Goal: Task Accomplishment & Management: Manage account settings

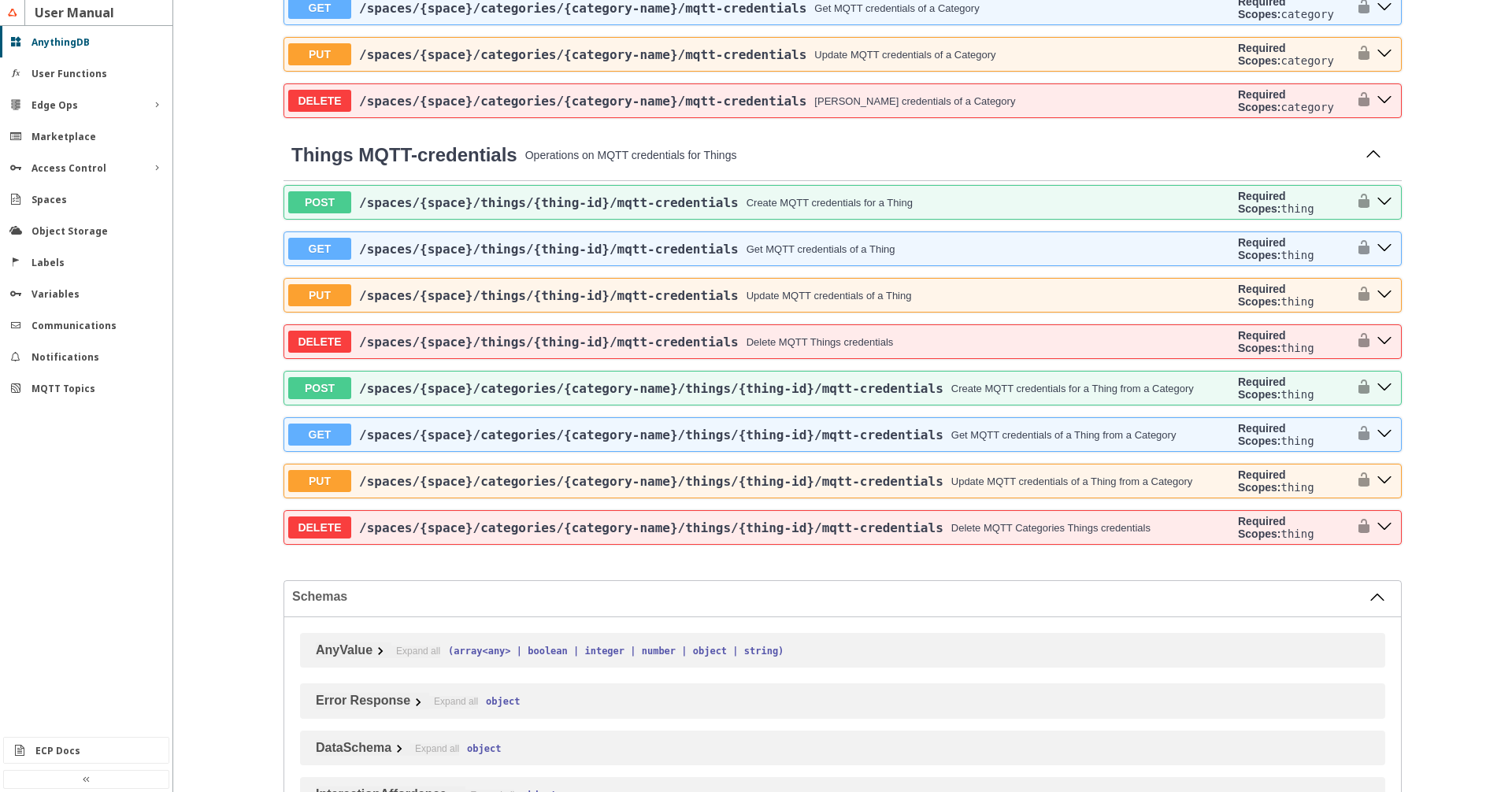
scroll to position [4577, 0]
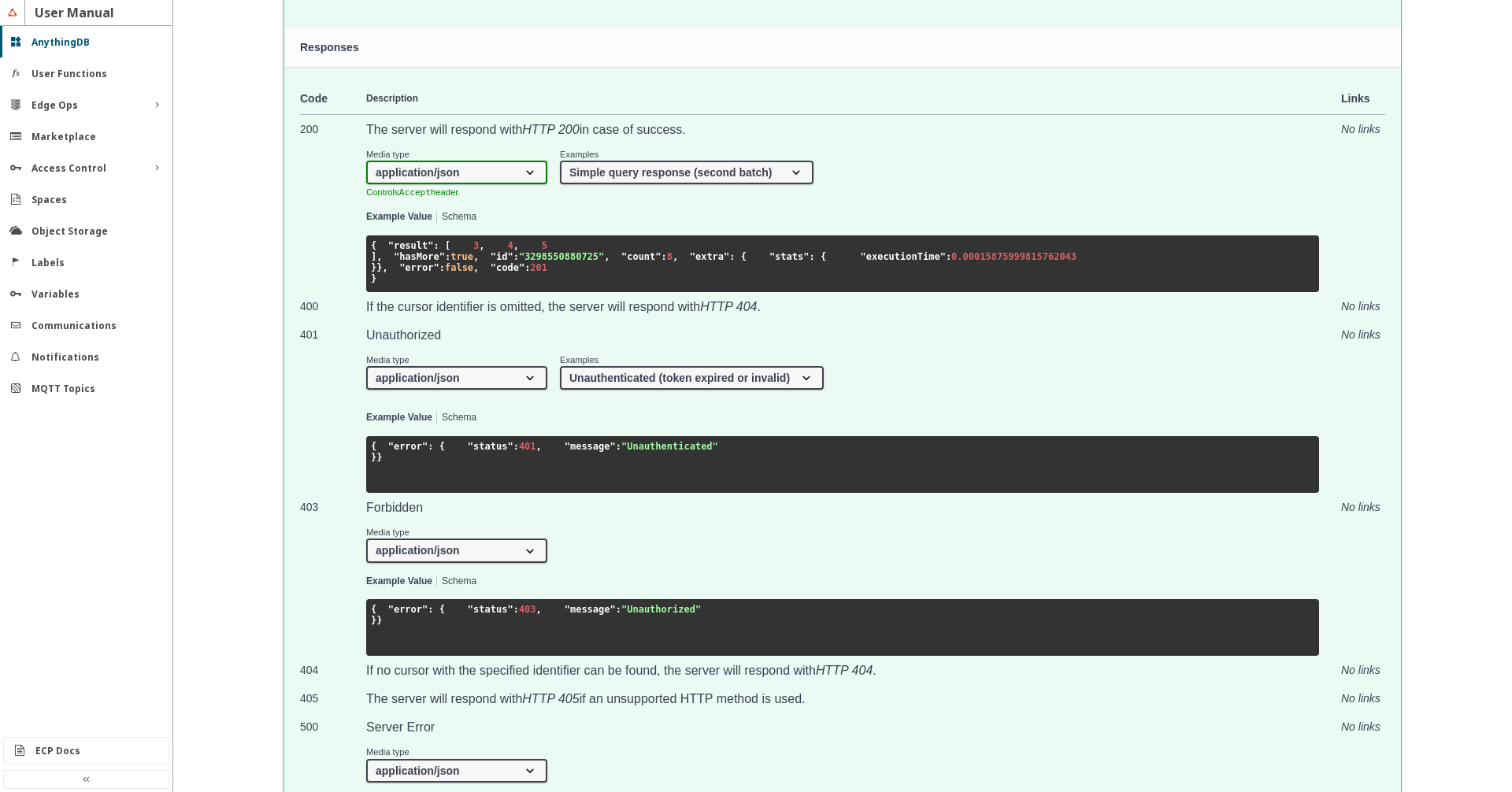
scroll to position [5115, 0]
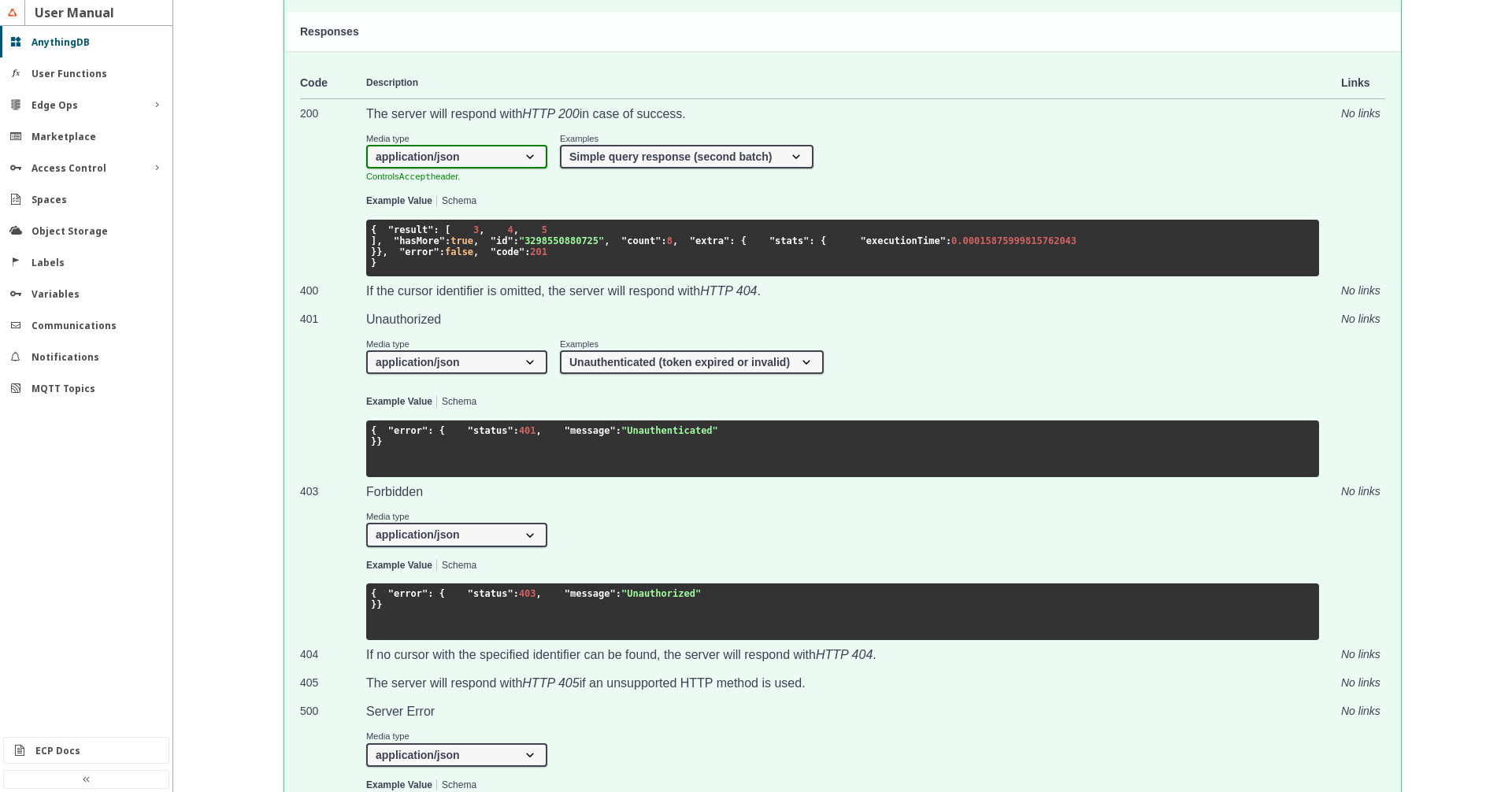
click option "No payload" at bounding box center [0, 0] width 0 height 0
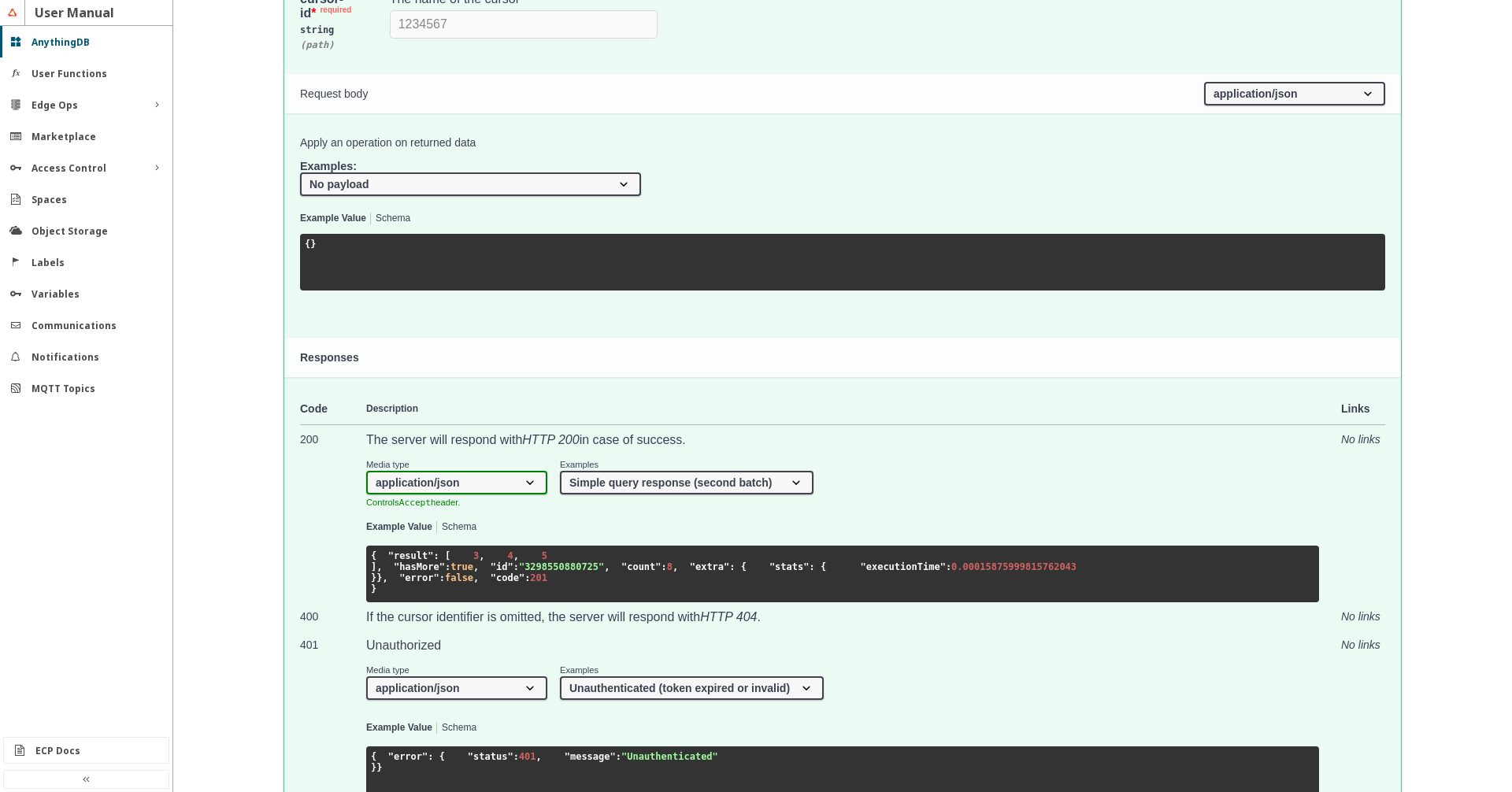
scroll to position [4757, 0]
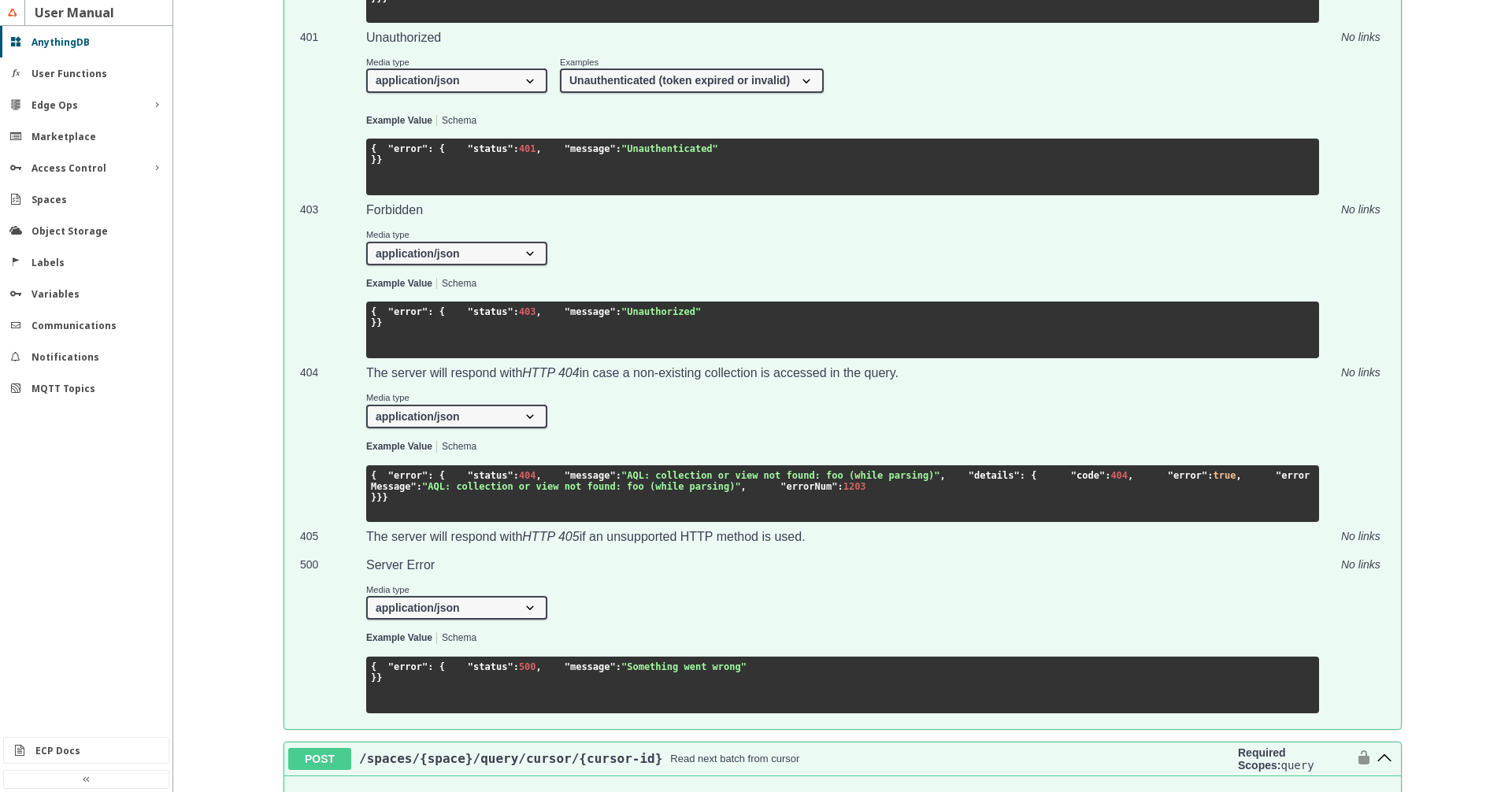
scroll to position [6013, 0]
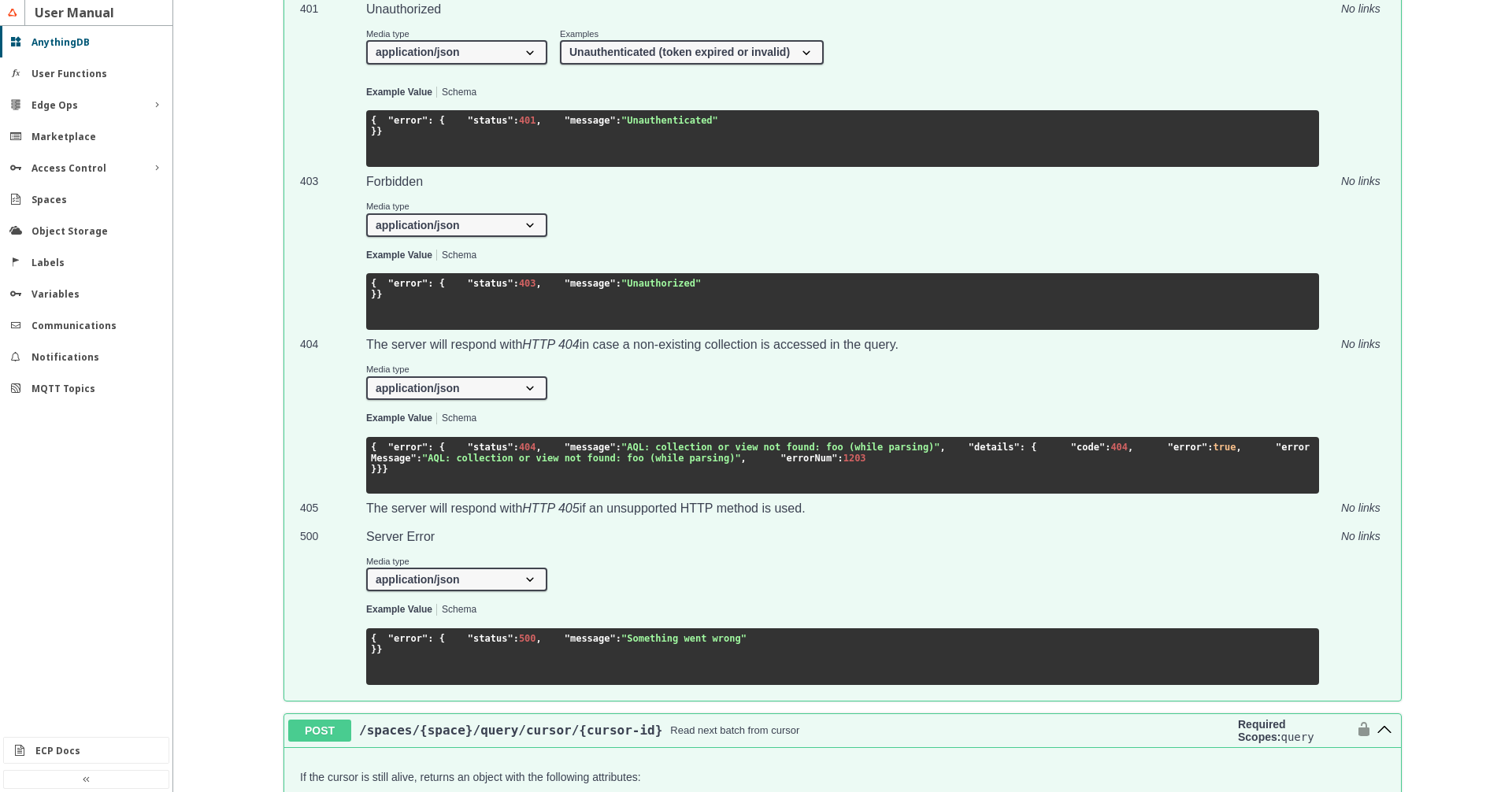
drag, startPoint x: 524, startPoint y: 526, endPoint x: 518, endPoint y: 206, distance: 320.1
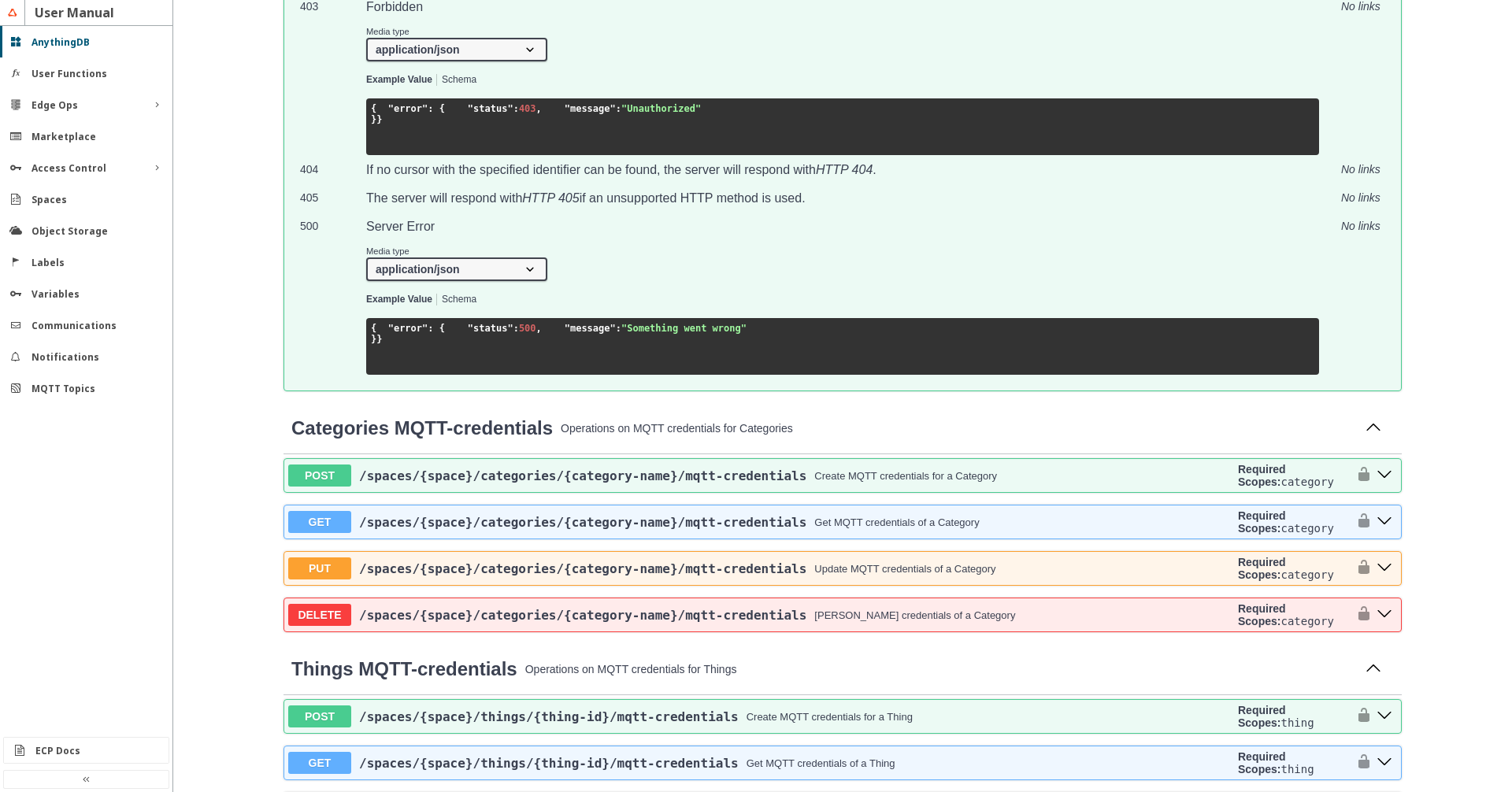
scroll to position [7718, 0]
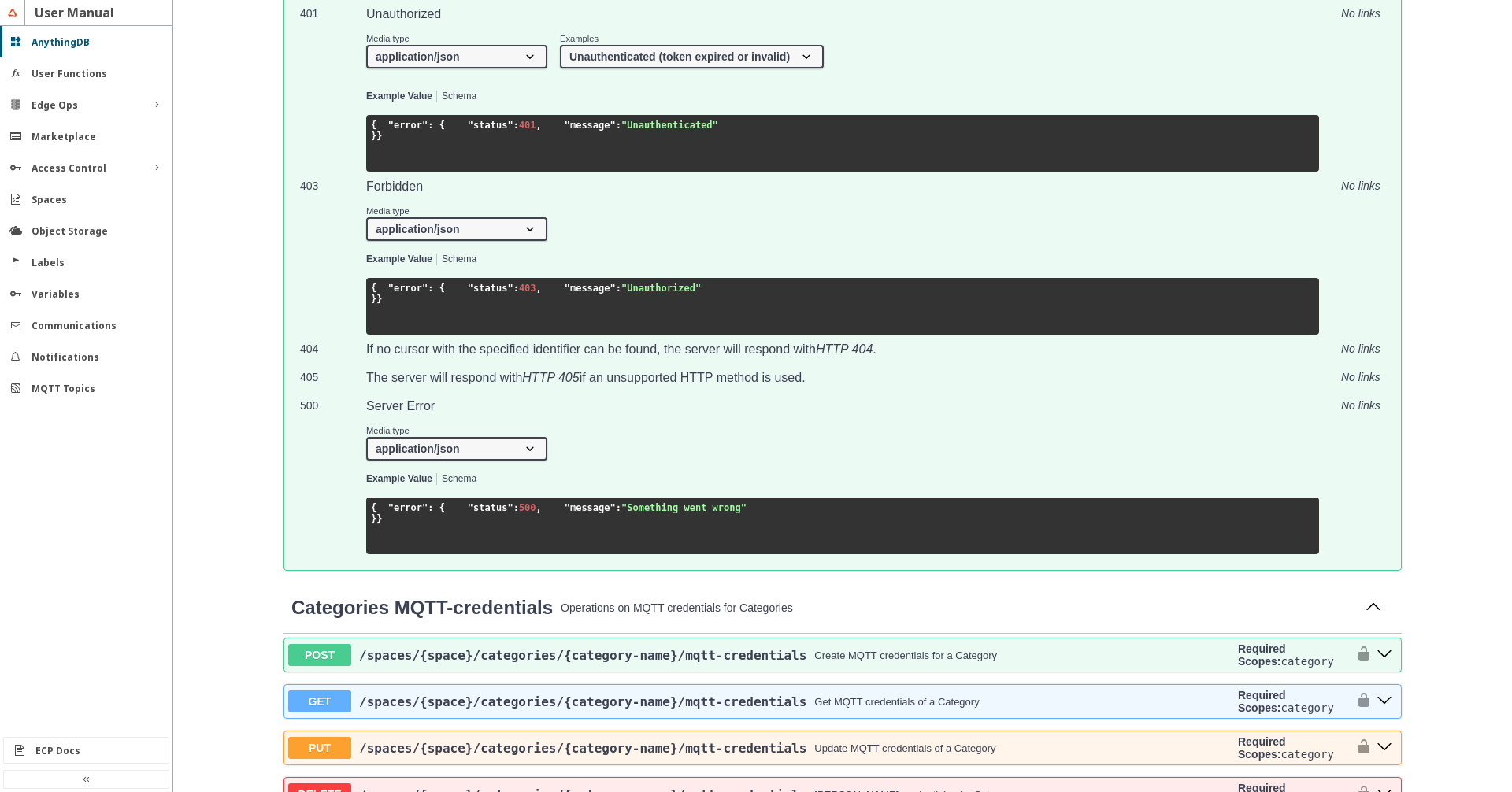
drag, startPoint x: 909, startPoint y: 200, endPoint x: 915, endPoint y: 207, distance: 9.2
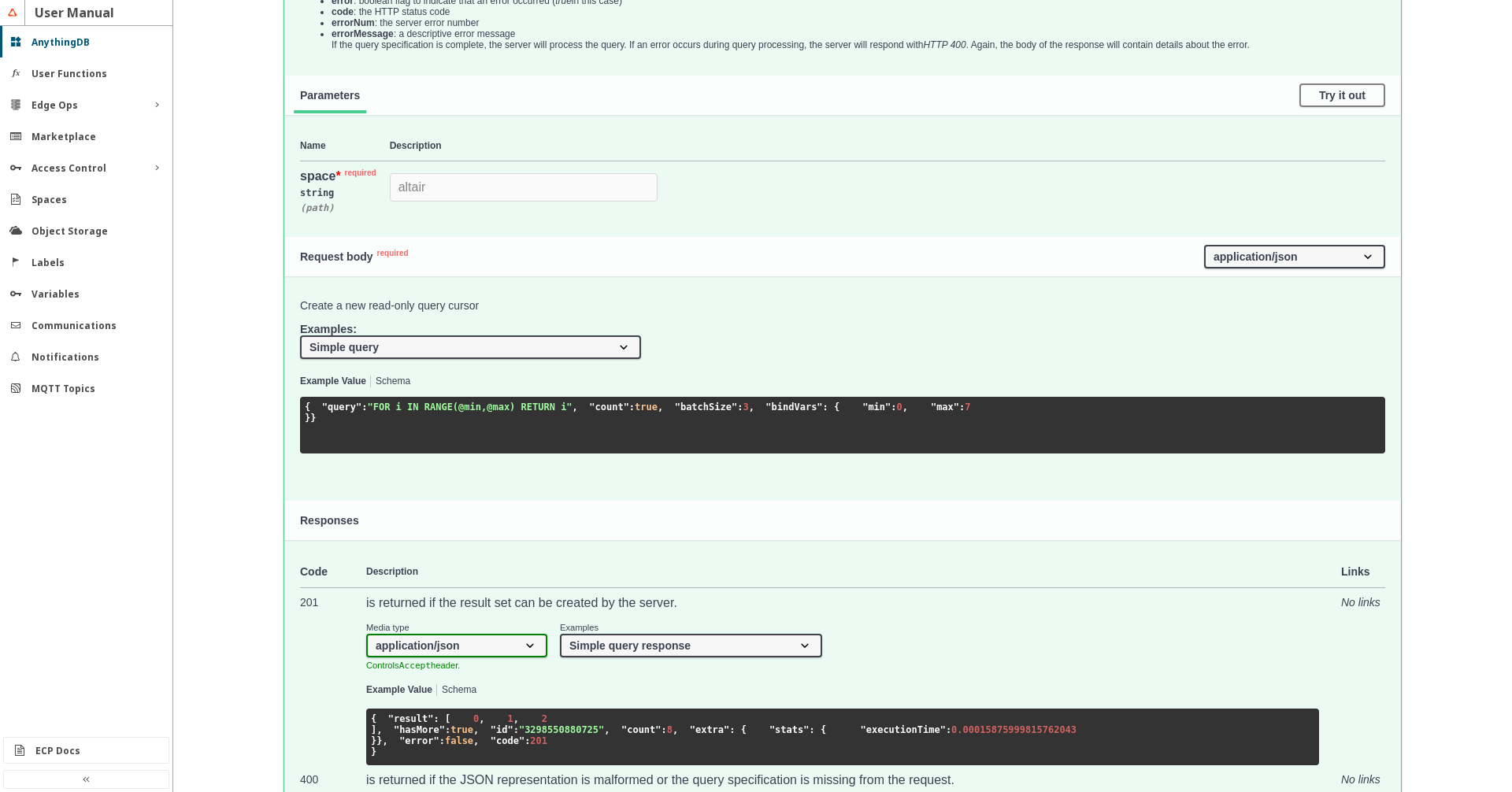
scroll to position [4666, 0]
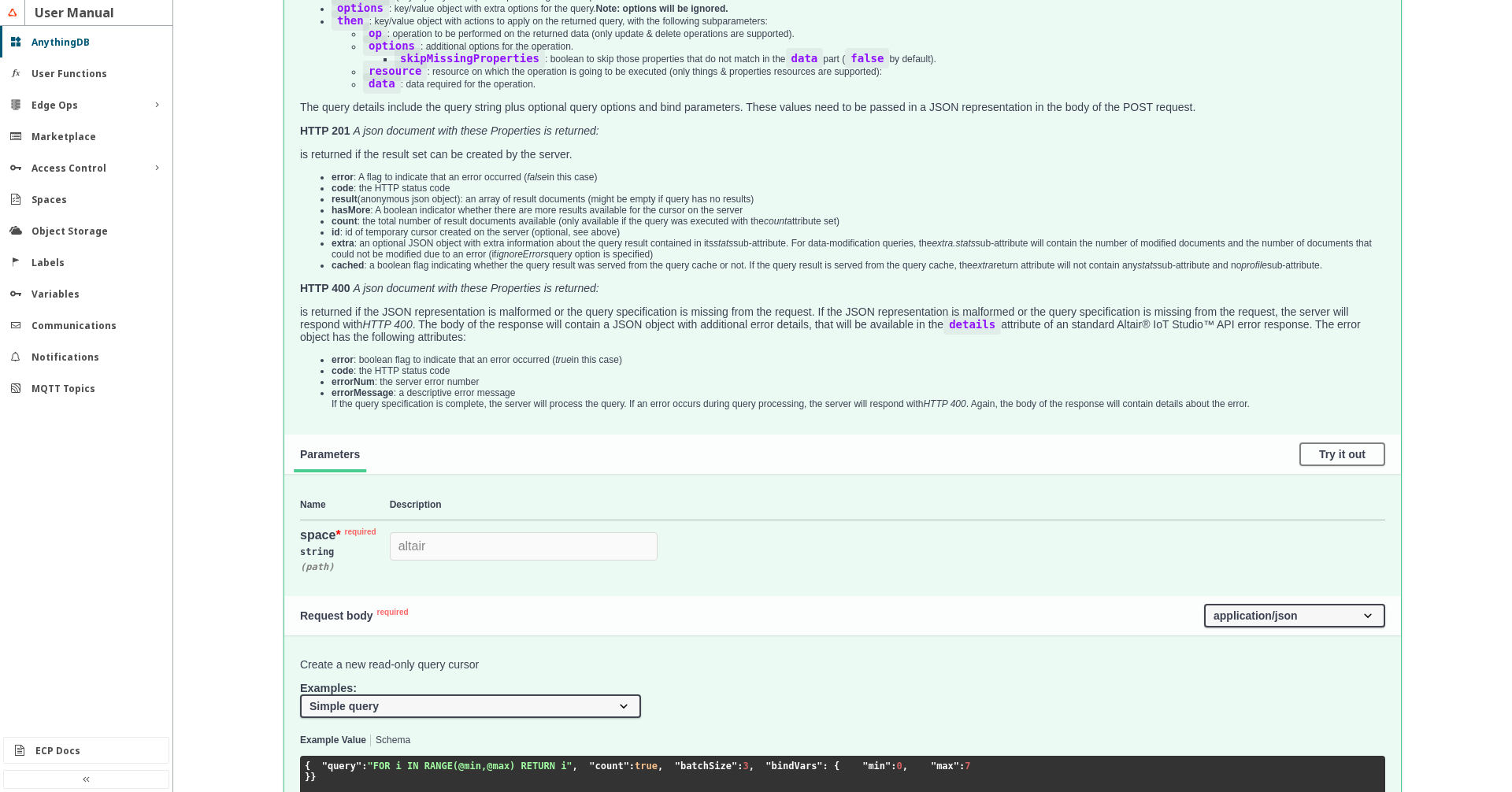
copy code "batchSize"
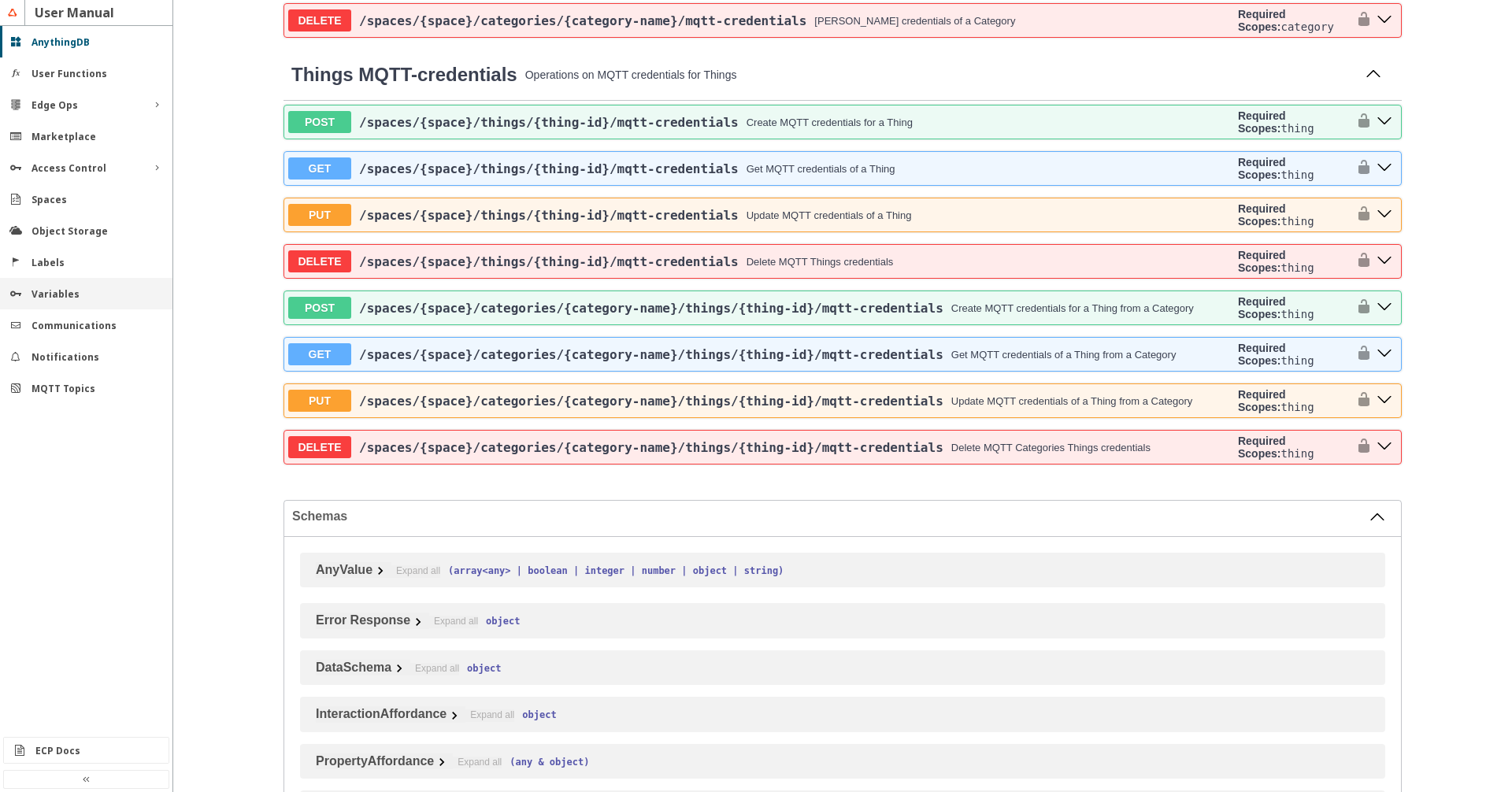
click at [79, 297] on div "Variables" at bounding box center [92, 294] width 122 height 14
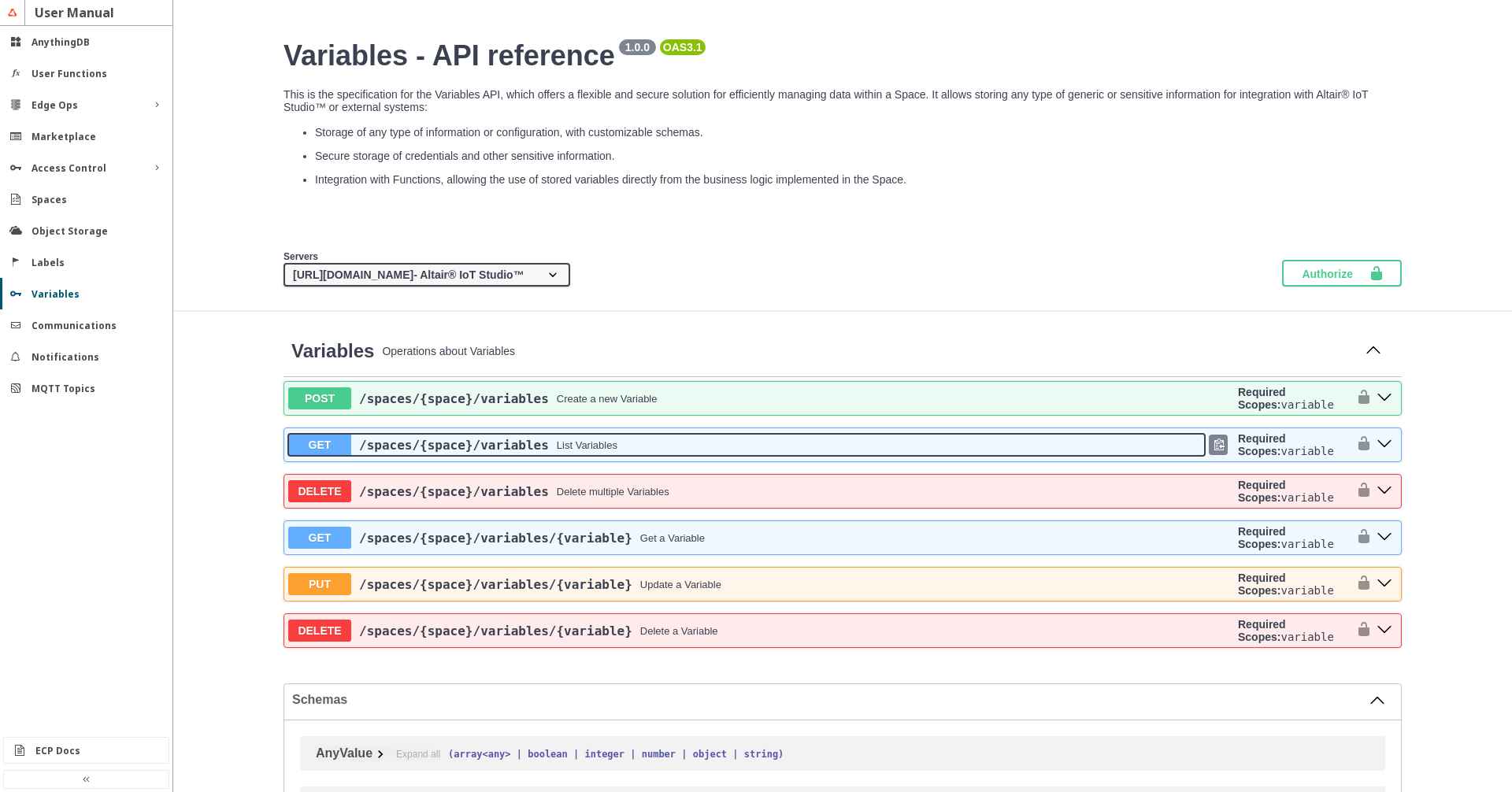
click at [733, 452] on div "/spaces /{space} /variables List Variables" at bounding box center [778, 445] width 854 height 15
select select "true"
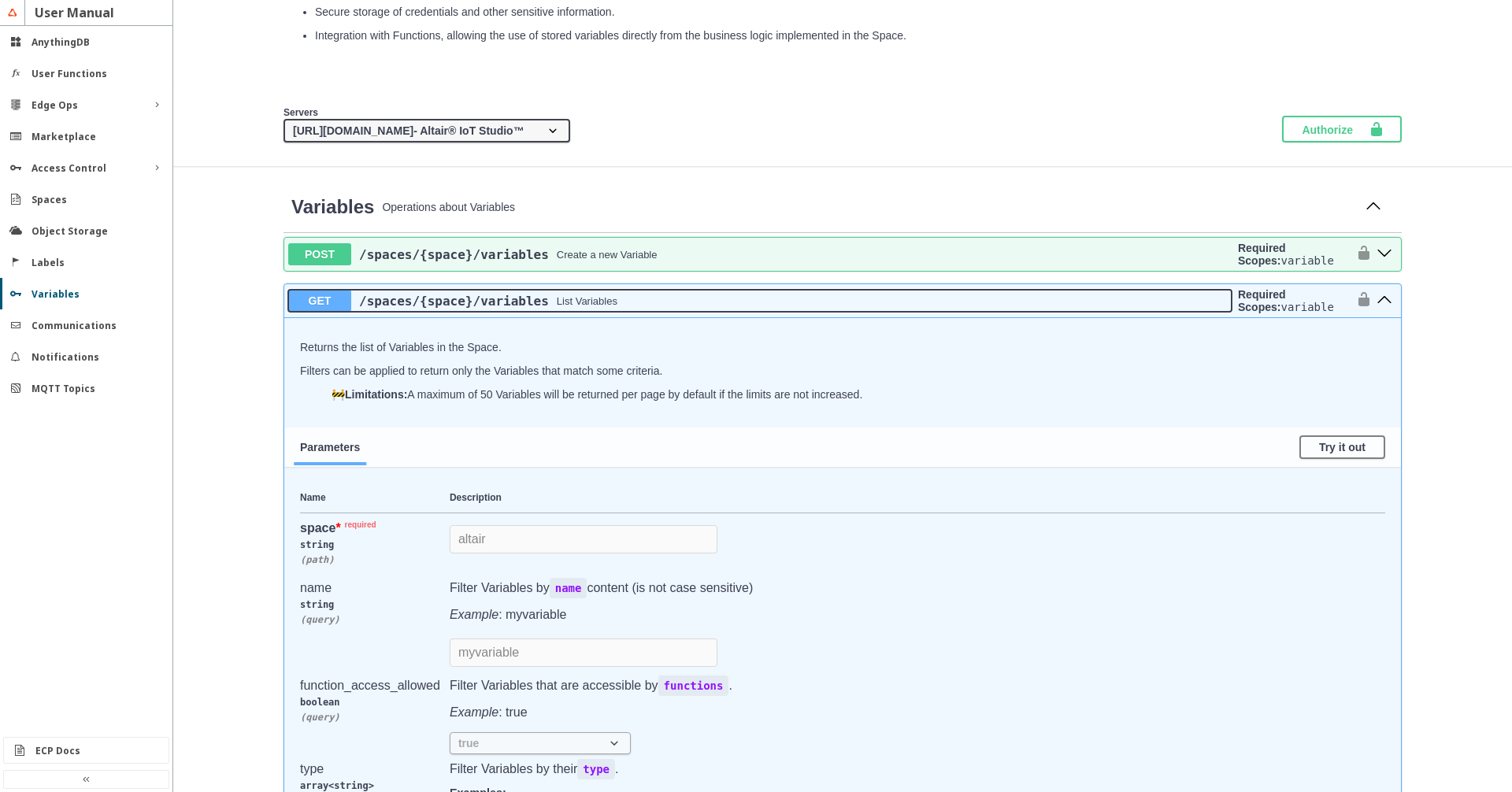
scroll to position [89, 0]
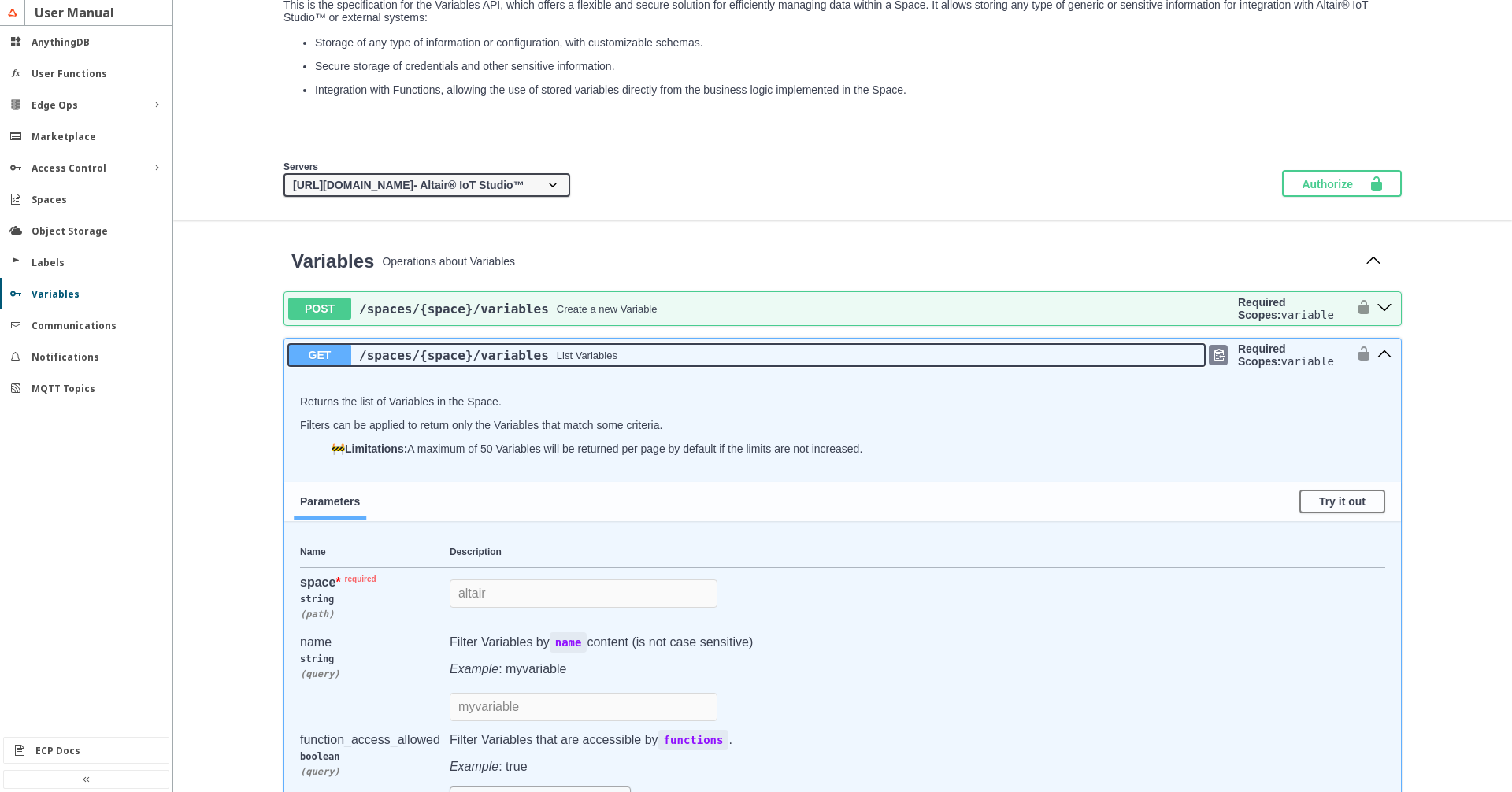
click at [745, 366] on button "GET /spaces /{space} /variables List Variables" at bounding box center [746, 355] width 917 height 22
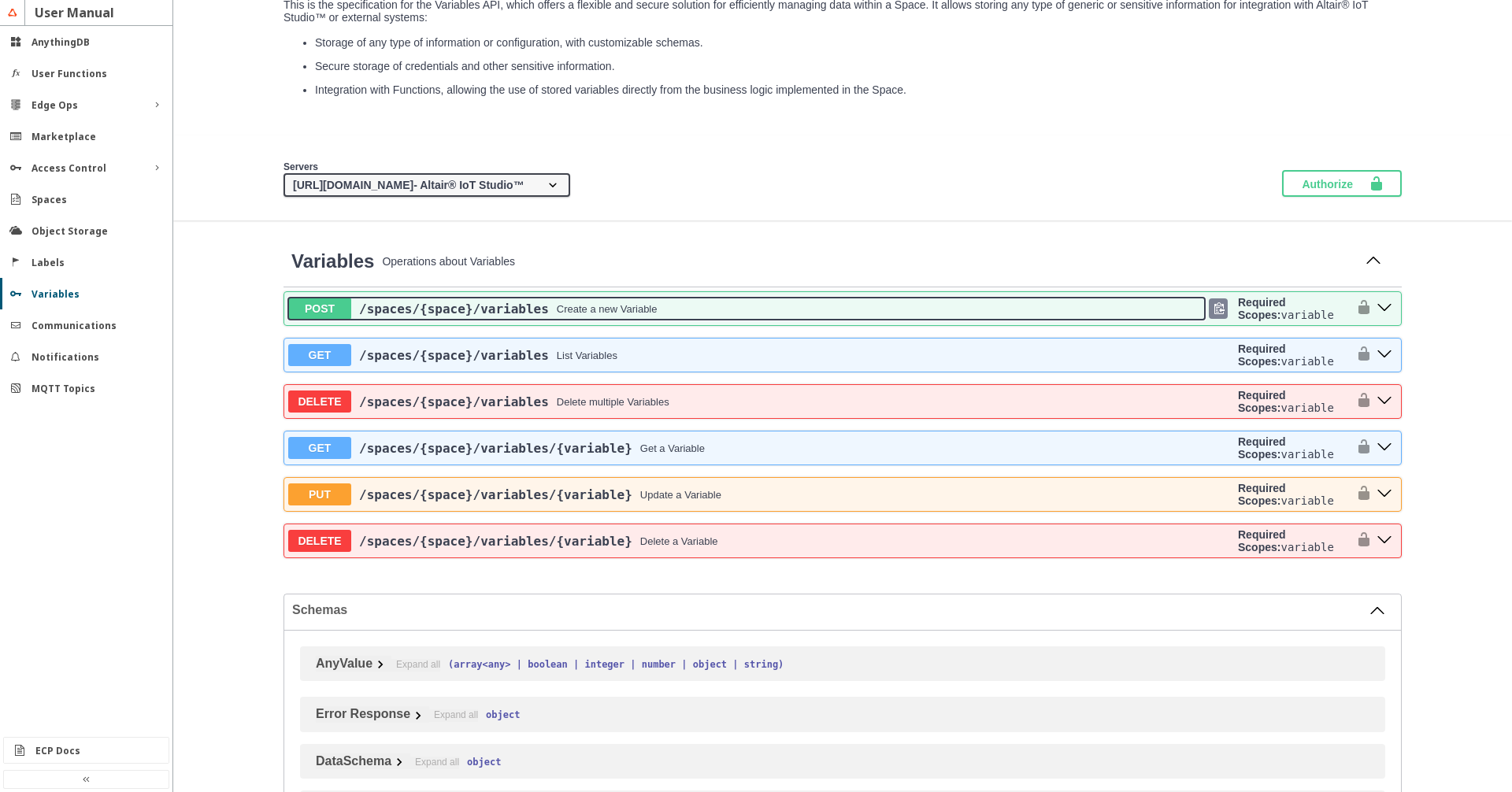
click at [749, 316] on div "/spaces /{space} /variables Create a new Variable" at bounding box center [778, 309] width 854 height 15
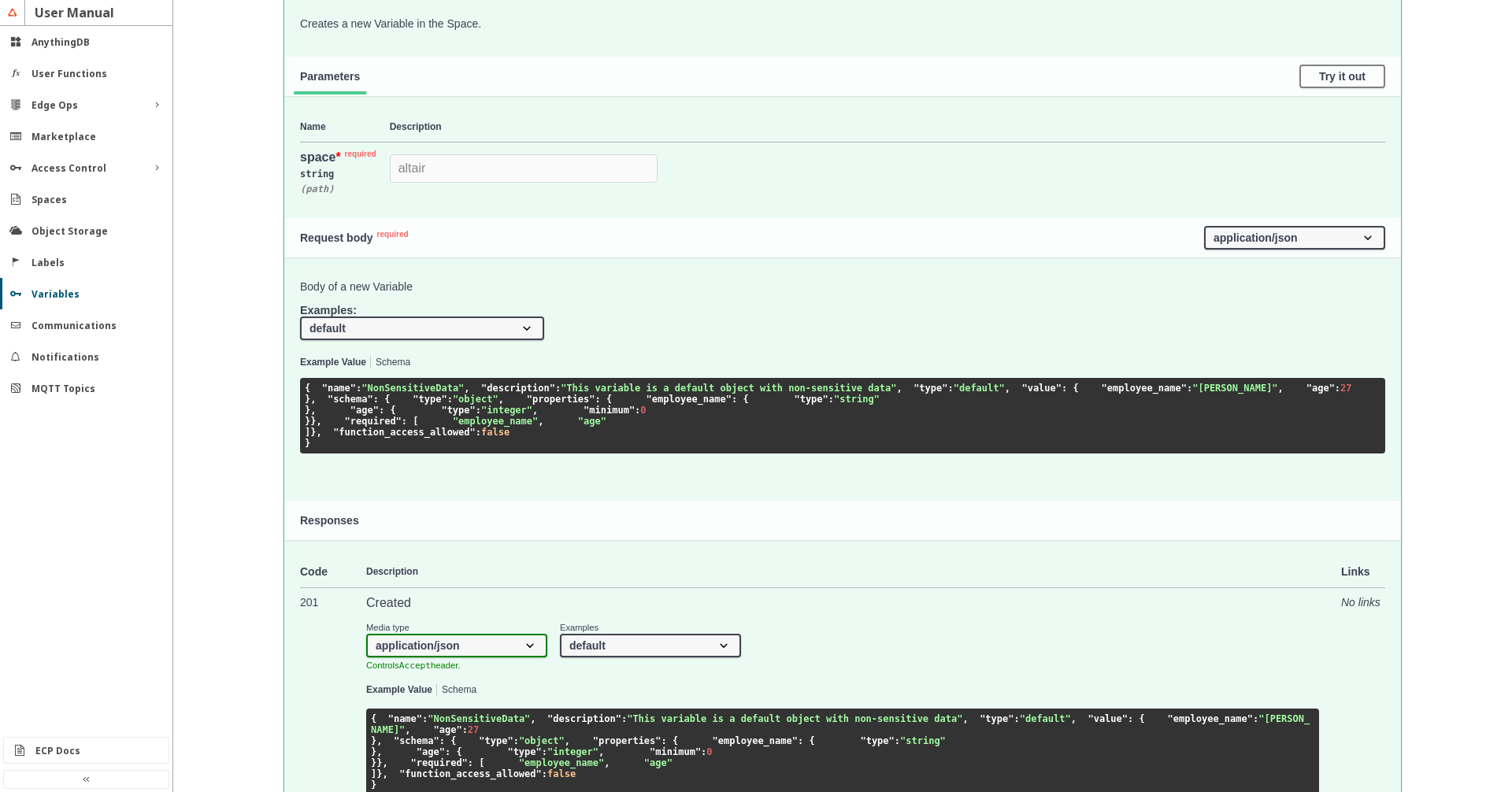
scroll to position [629, 0]
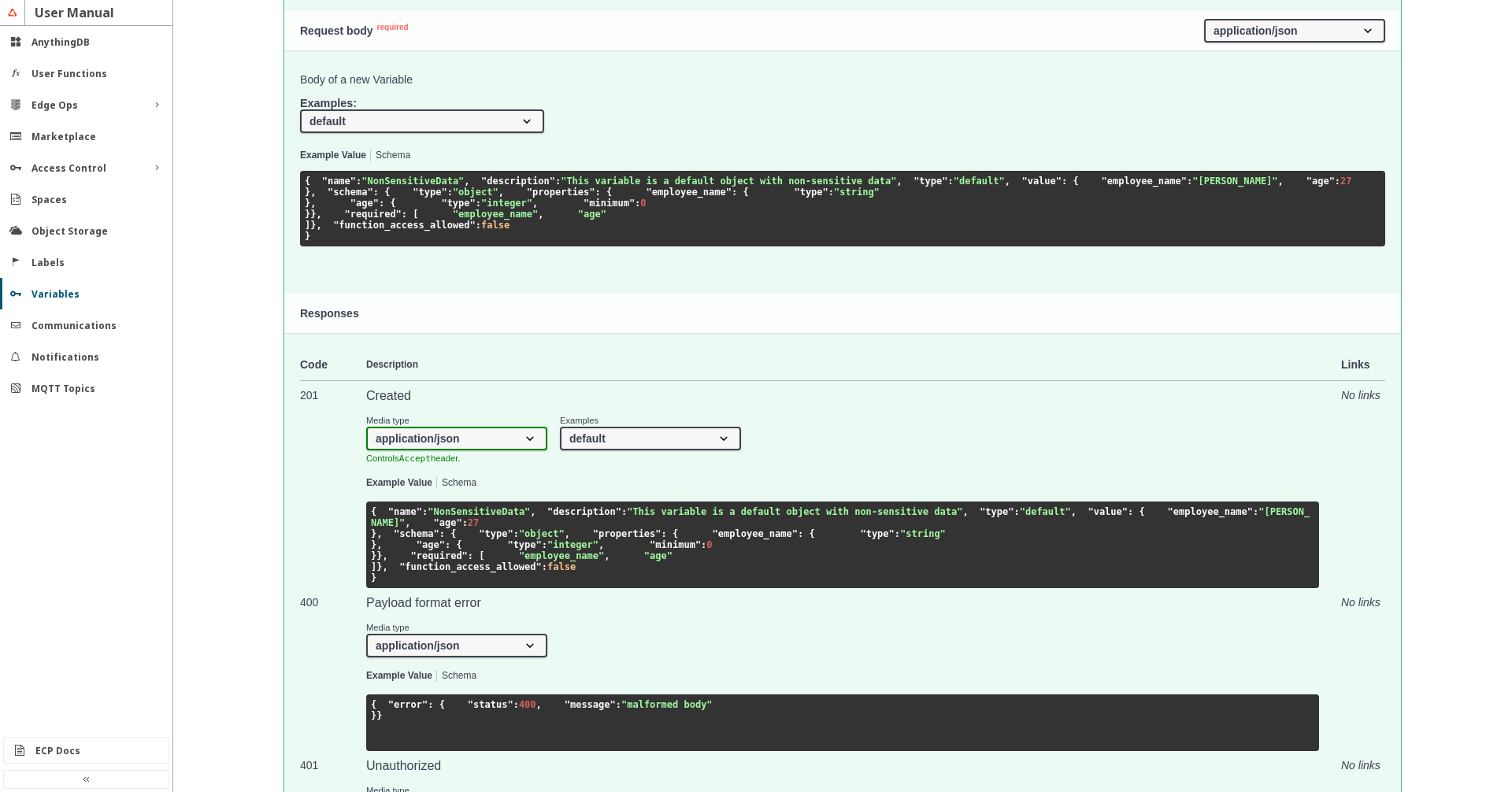
drag, startPoint x: 321, startPoint y: 340, endPoint x: 390, endPoint y: 508, distance: 181.6
click at [390, 247] on pre "{ "name" : "NonSensitiveData" , "description" : "This variable is a default obj…" at bounding box center [842, 209] width 1085 height 76
click at [371, 247] on pre "{ "name" : "NonSensitiveData" , "description" : "This variable is a default obj…" at bounding box center [842, 209] width 1085 height 76
click at [347, 247] on pre "{ "name" : "NonSensitiveData" , "description" : "This variable is a default obj…" at bounding box center [842, 209] width 1085 height 76
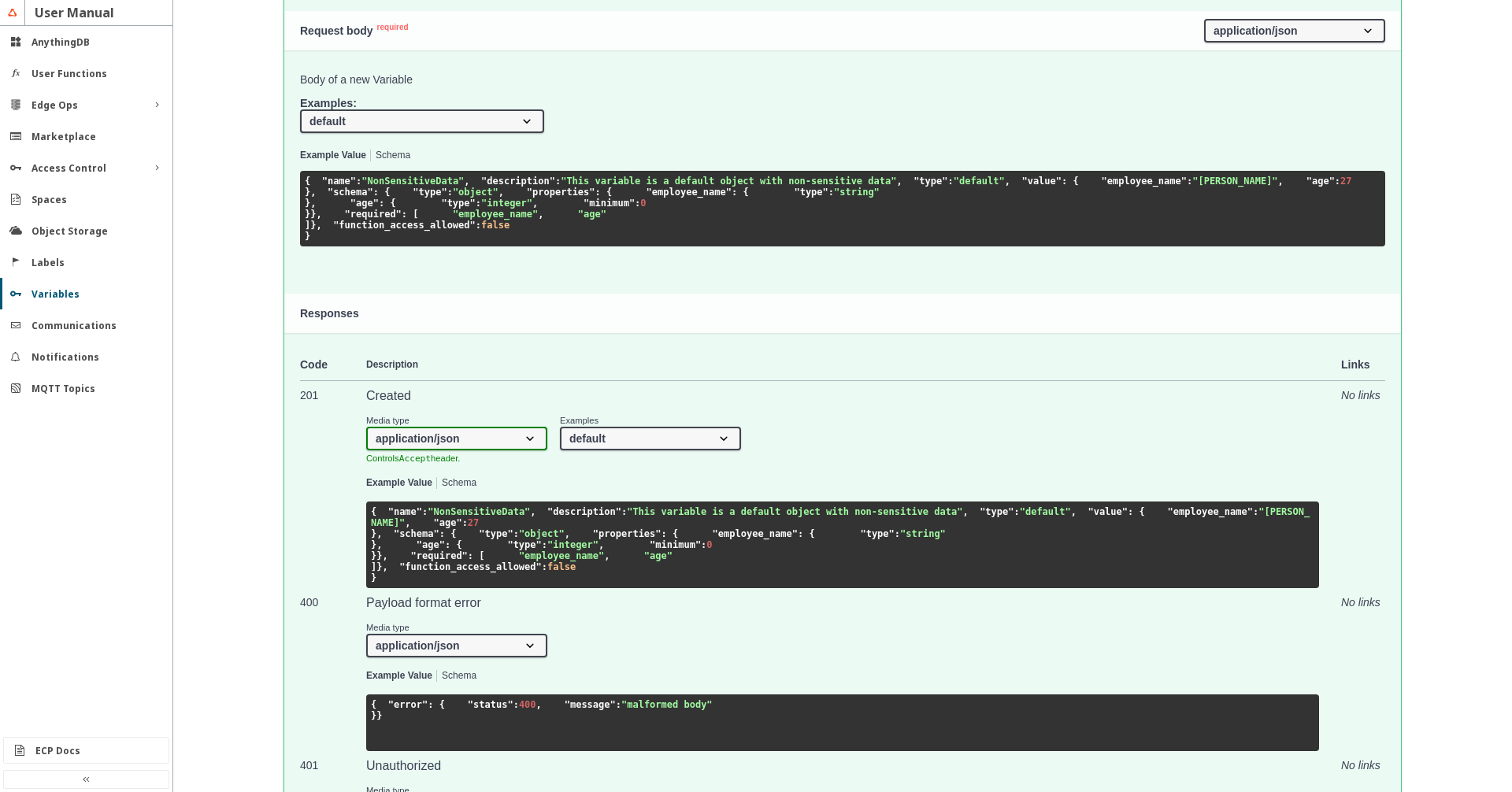
drag, startPoint x: 341, startPoint y: 491, endPoint x: 314, endPoint y: 340, distance: 153.4
click at [314, 247] on pre "{ "name" : "NonSensitiveData" , "description" : "This variable is a default obj…" at bounding box center [842, 209] width 1085 height 76
click at [497, 247] on pre "{ "name" : "NonSensitiveData" , "description" : "This variable is a default obj…" at bounding box center [842, 209] width 1085 height 76
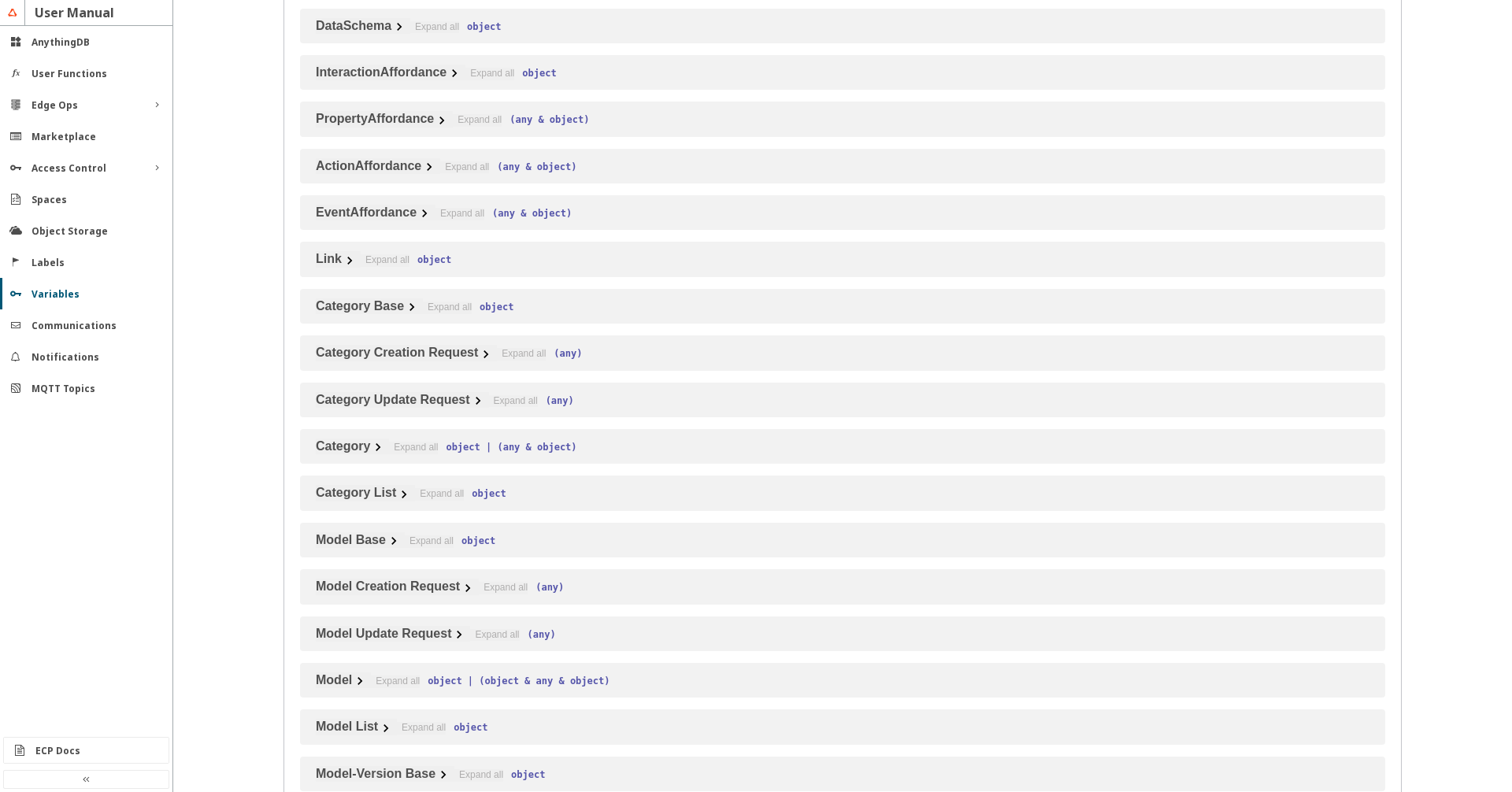
scroll to position [2512, 0]
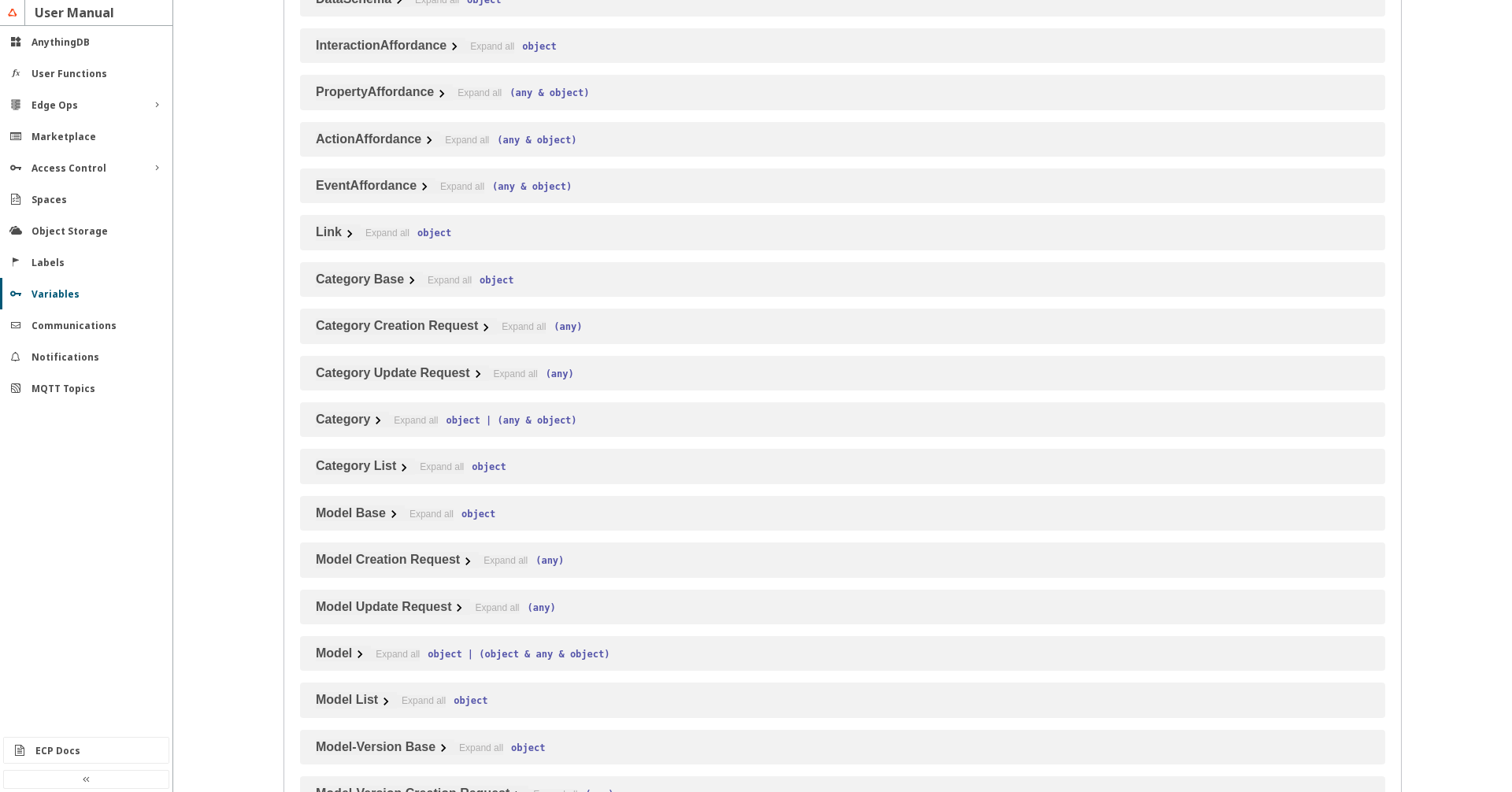
select select "true"
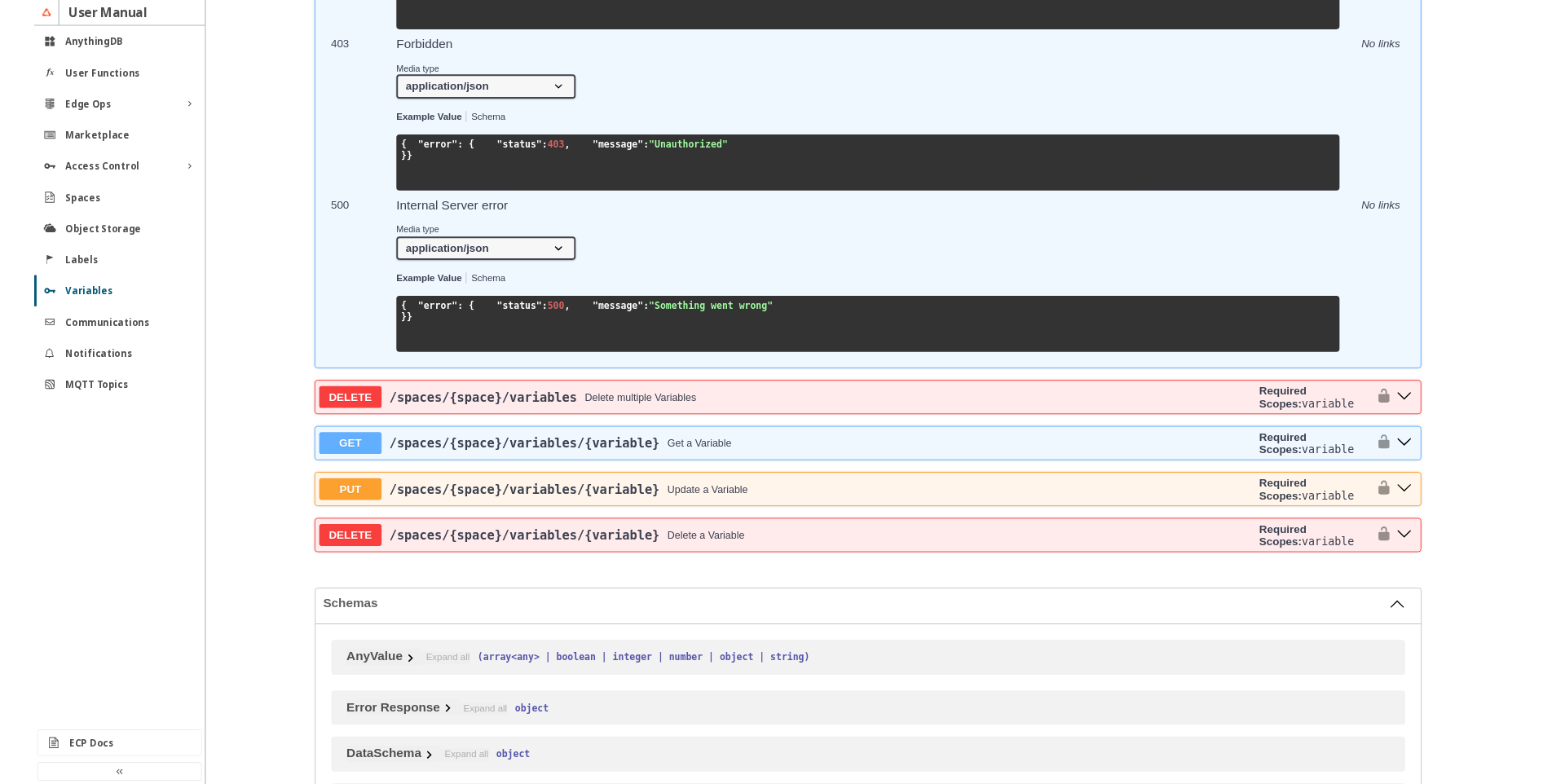
scroll to position [3900, 0]
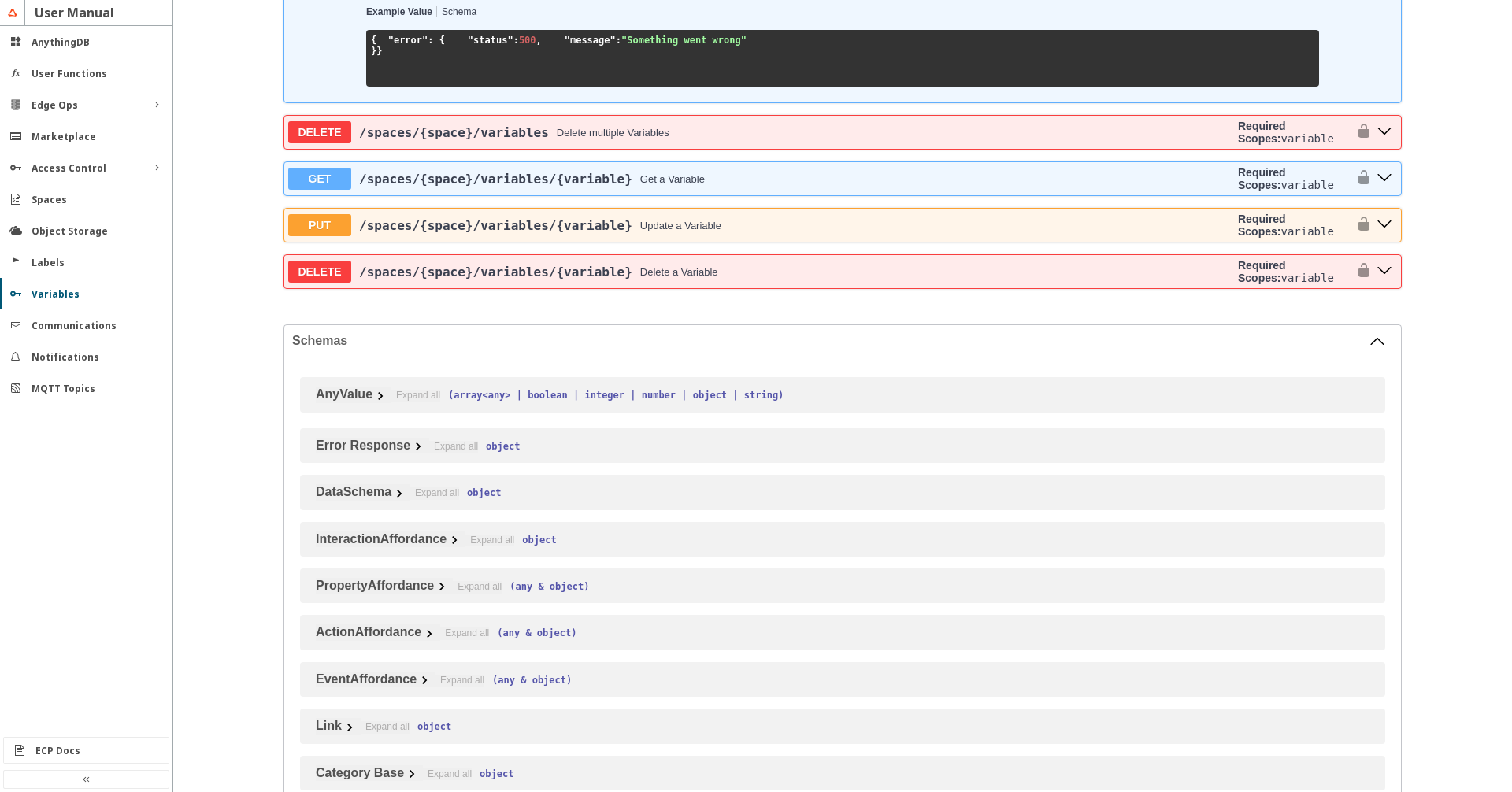
drag, startPoint x: 425, startPoint y: 365, endPoint x: 496, endPoint y: 365, distance: 71.0
drag, startPoint x: 459, startPoint y: 433, endPoint x: 504, endPoint y: 433, distance: 45.0
drag, startPoint x: 440, startPoint y: 361, endPoint x: 472, endPoint y: 363, distance: 32.1
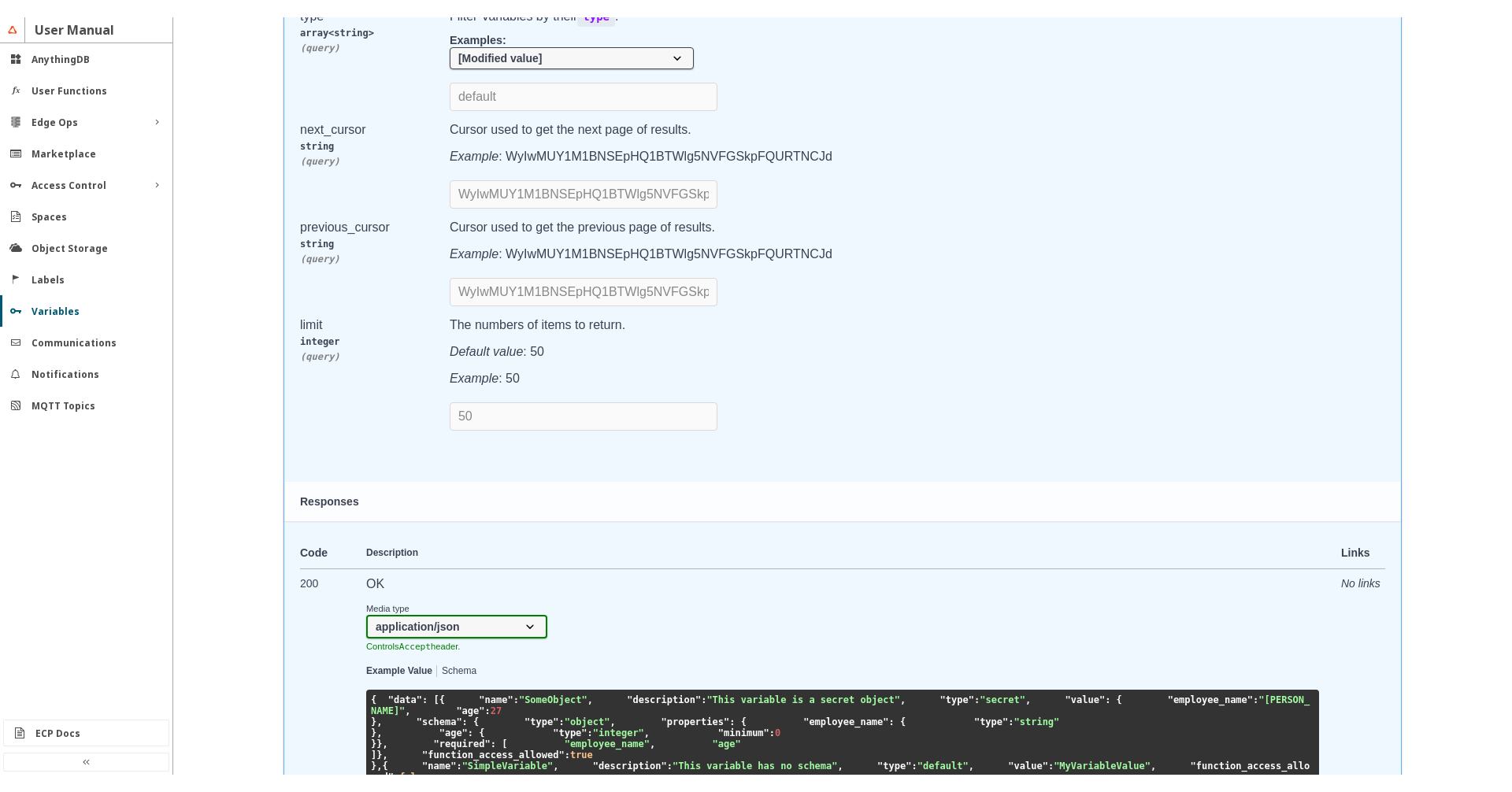
scroll to position [2512, 0]
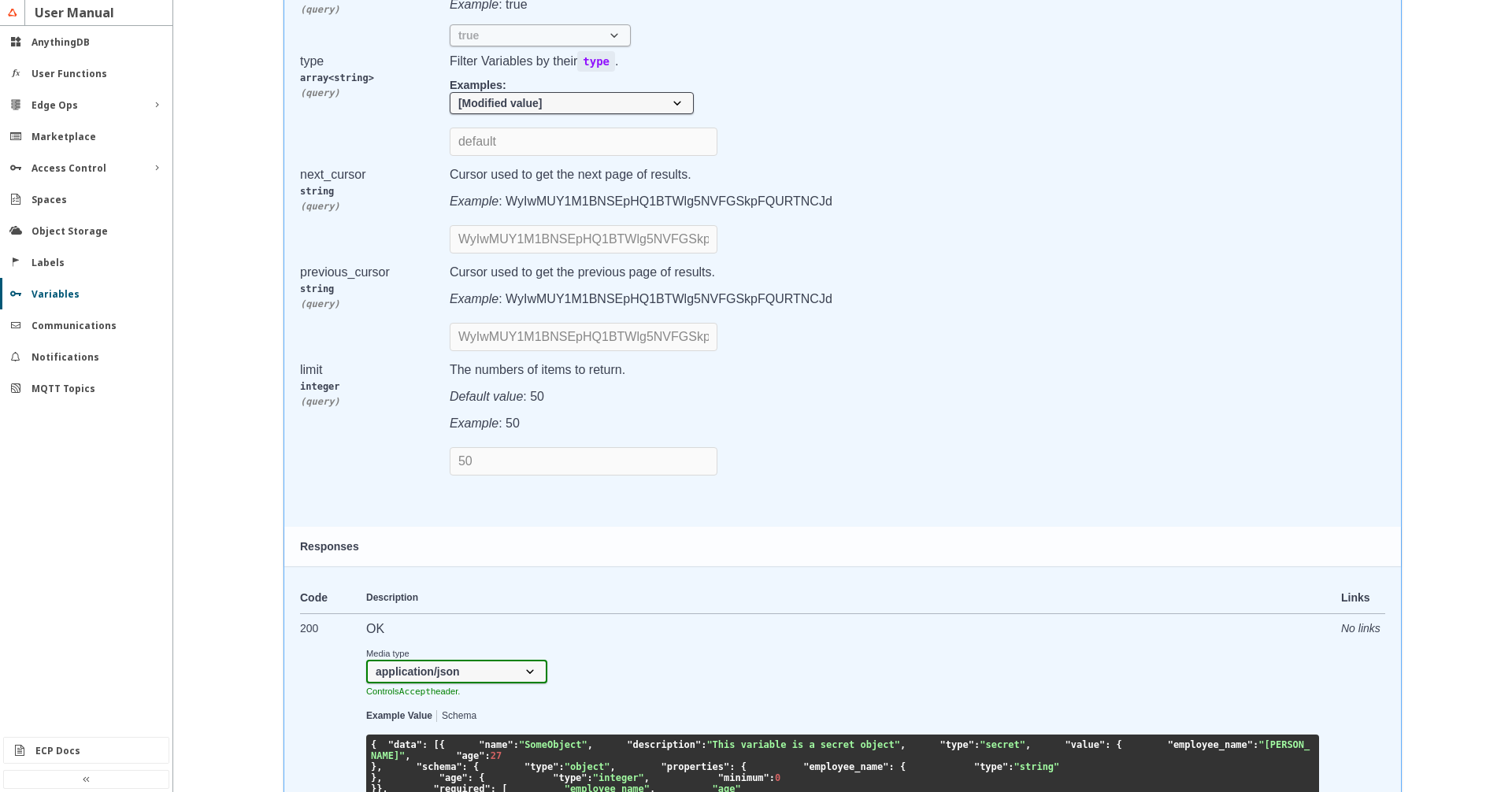
click at [734, 344] on div "GET /spaces /{space} /variables List Variables Required Scopes: variable Return…" at bounding box center [843, 468] width 1118 height 1784
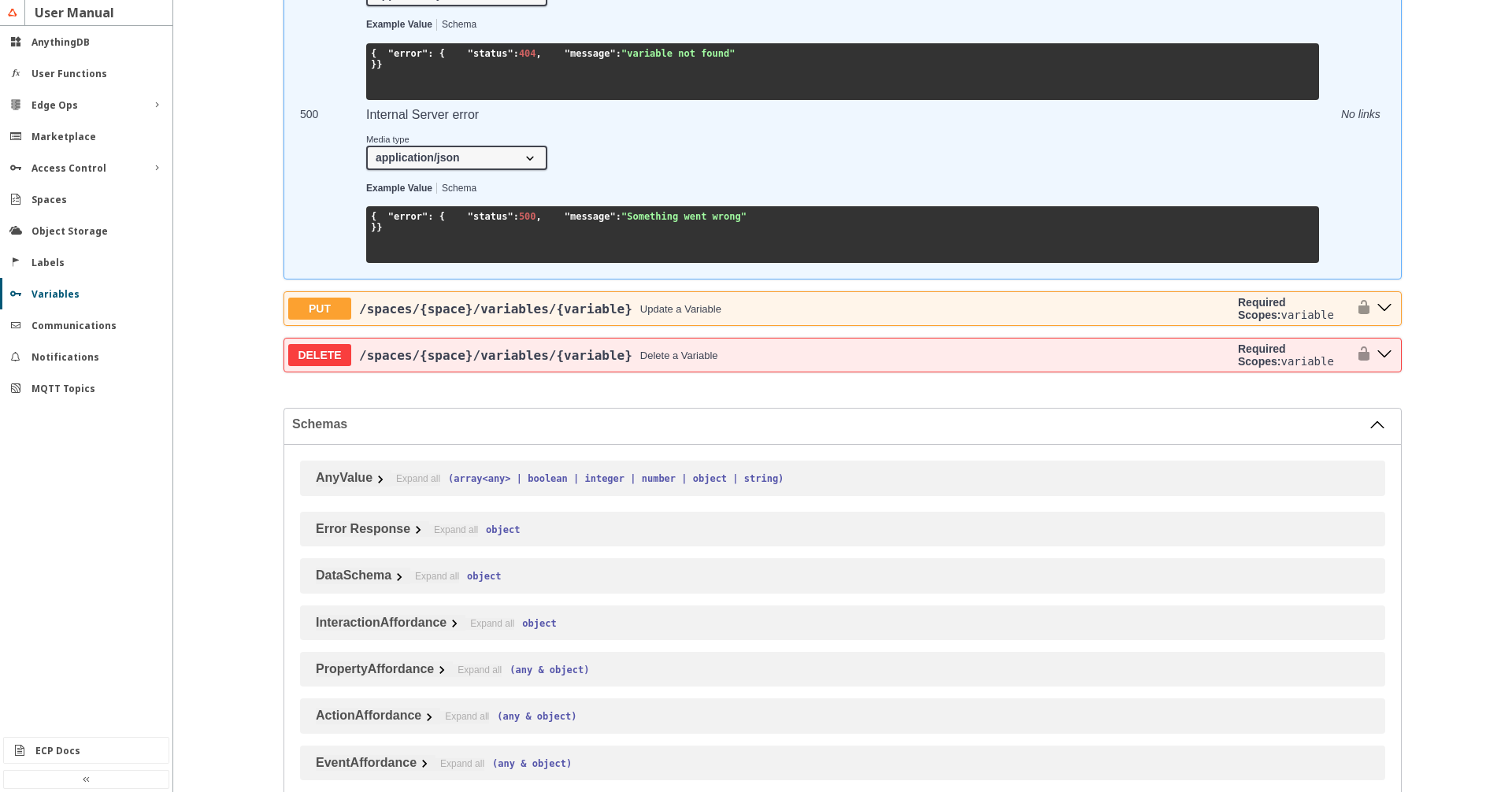
scroll to position [3230, 0]
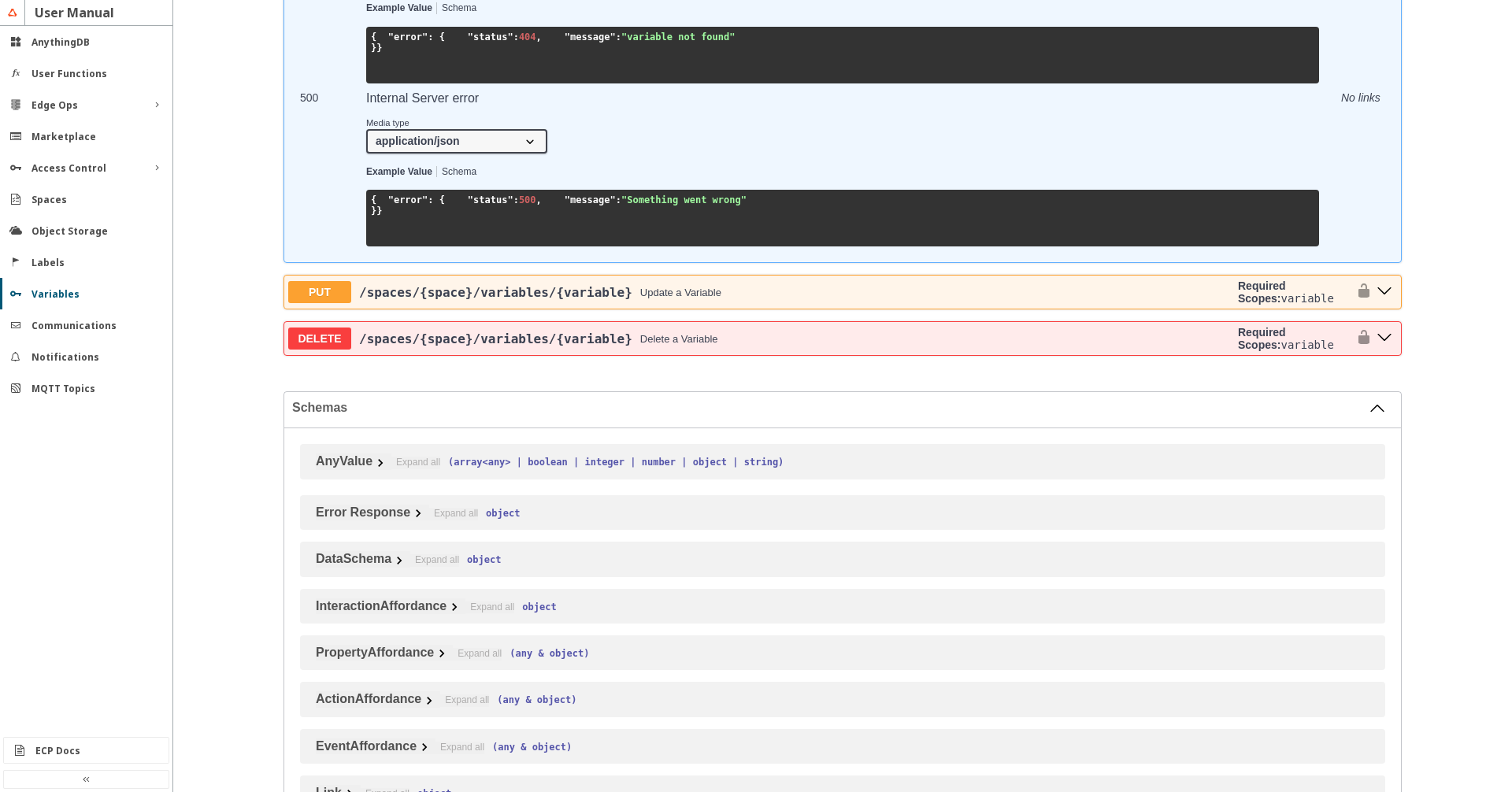
drag, startPoint x: 401, startPoint y: 378, endPoint x: 513, endPoint y: 377, distance: 112.0
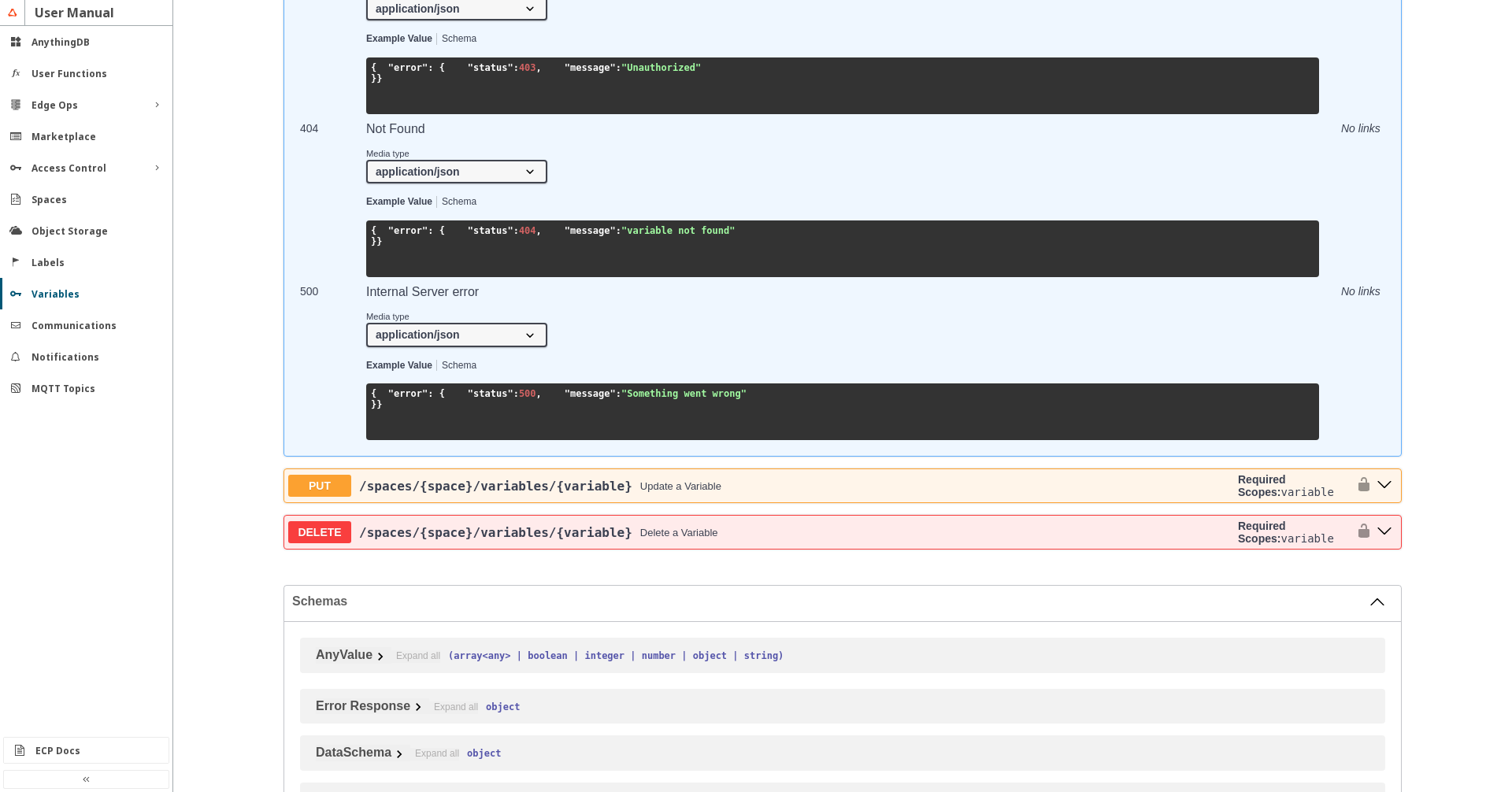
scroll to position [3141, 0]
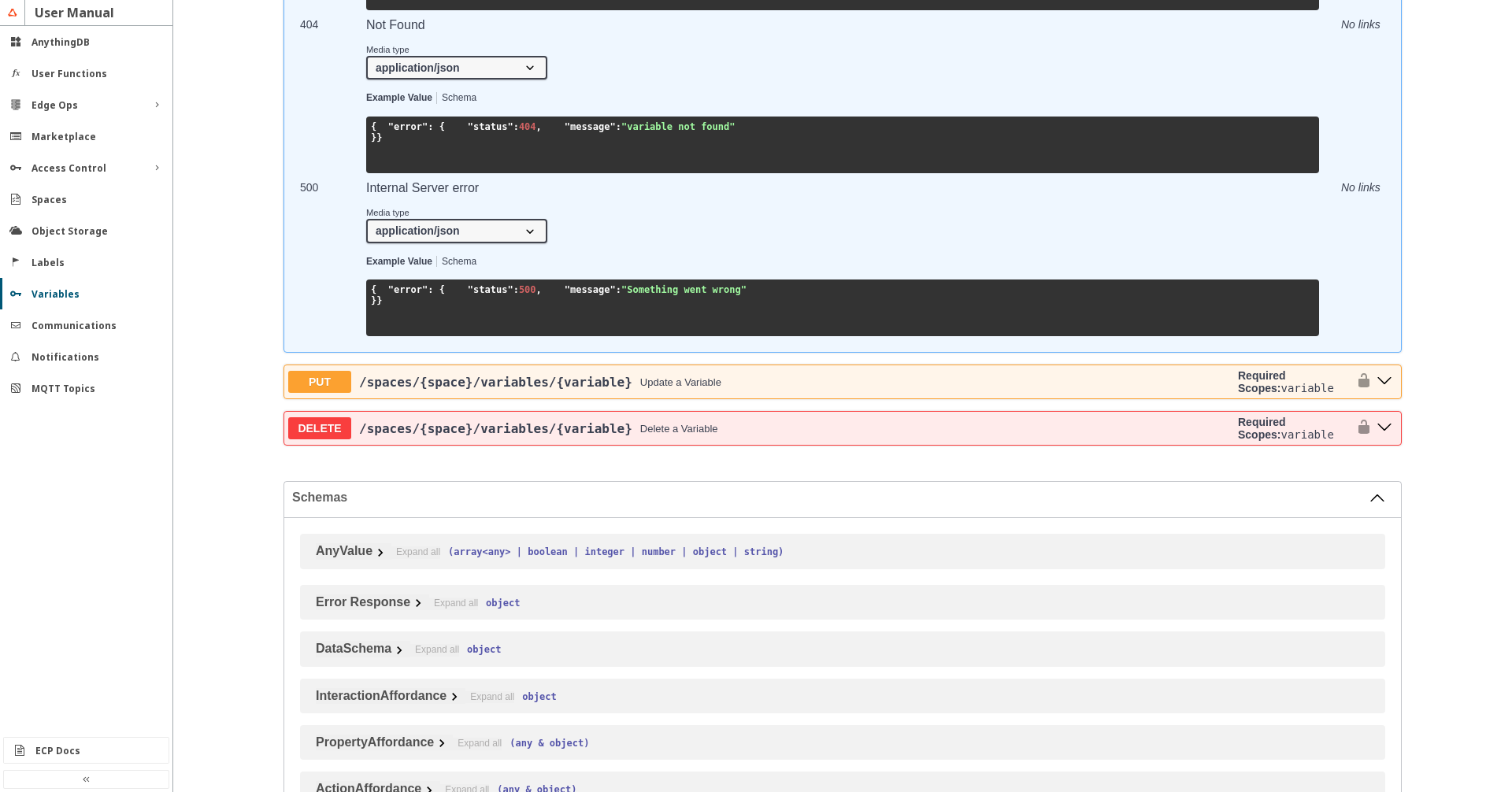
drag, startPoint x: 396, startPoint y: 471, endPoint x: 516, endPoint y: 628, distance: 197.6
drag, startPoint x: 395, startPoint y: 470, endPoint x: 514, endPoint y: 627, distance: 197.0
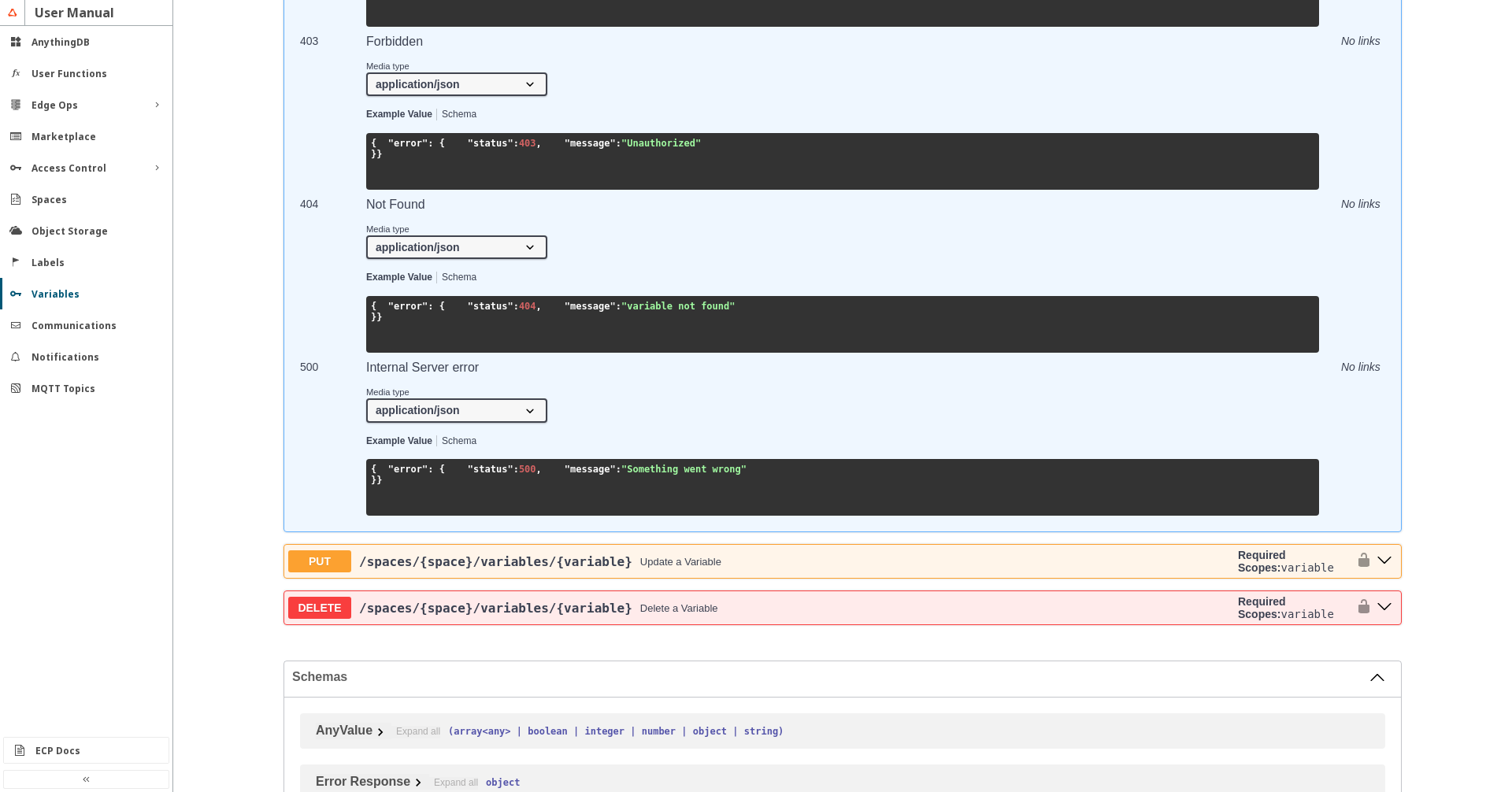
scroll to position [3230, 0]
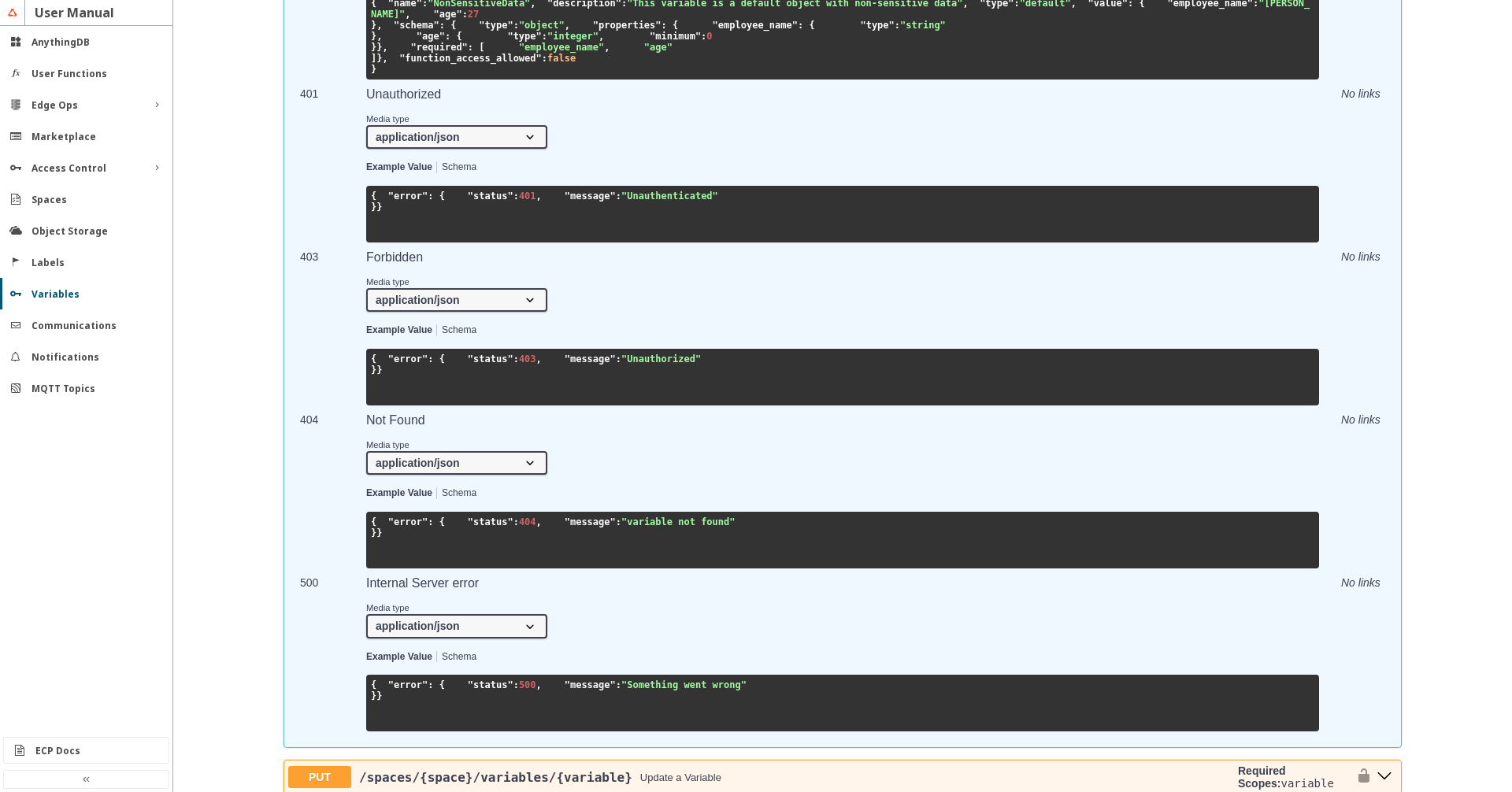
scroll to position [2692, 0]
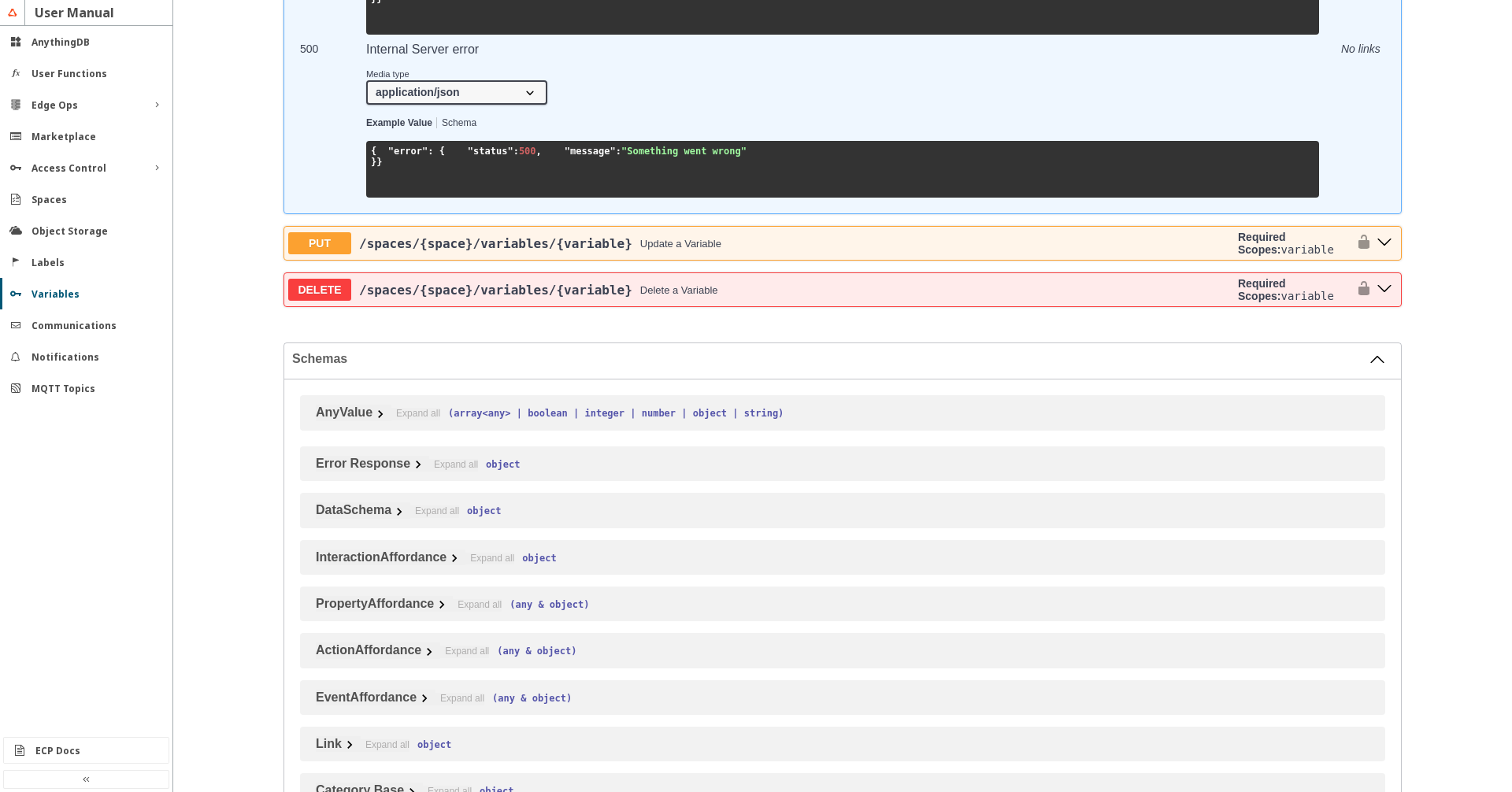
scroll to position [3321, 0]
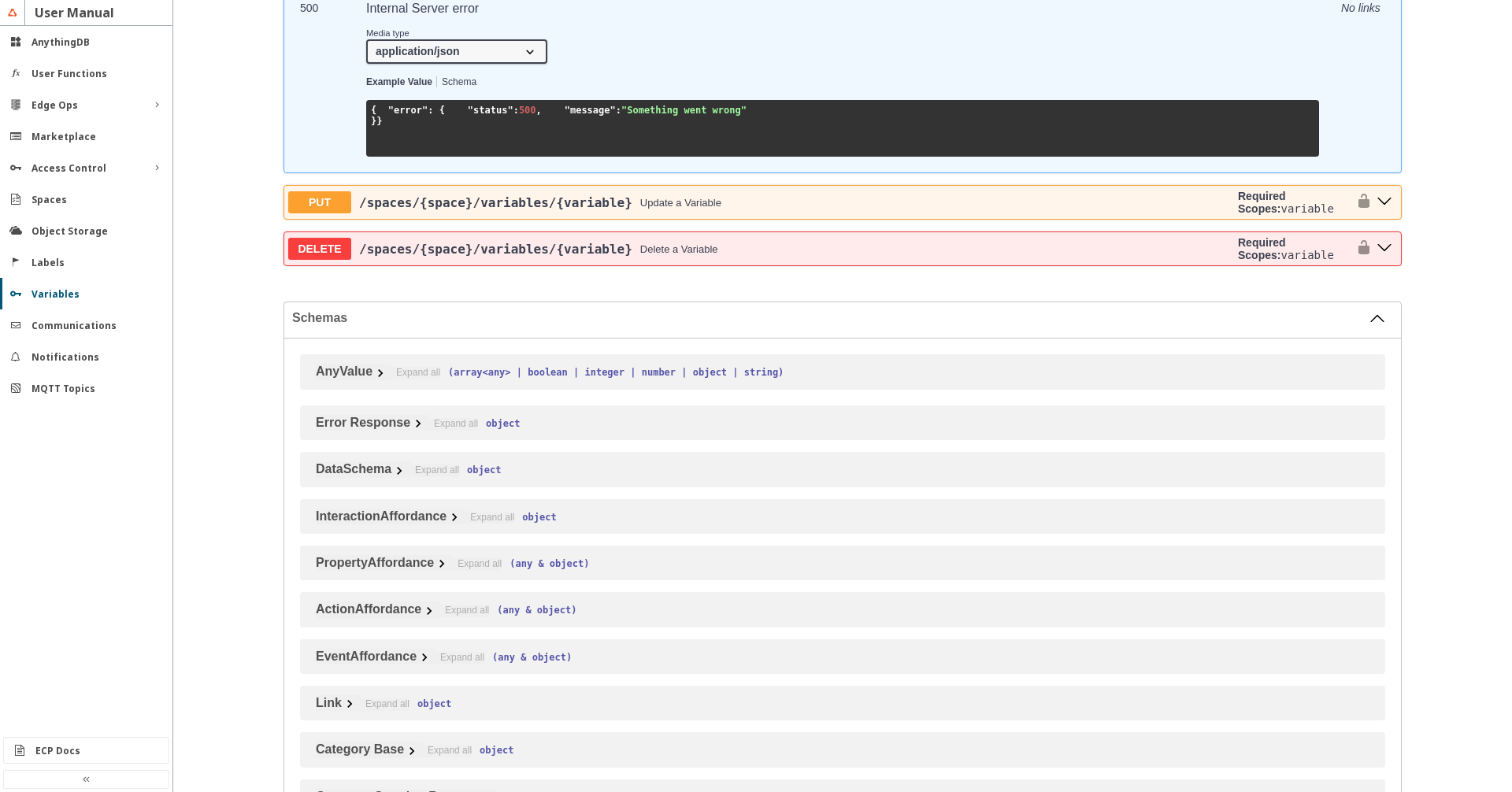
drag, startPoint x: 382, startPoint y: 282, endPoint x: 415, endPoint y: 463, distance: 184.0
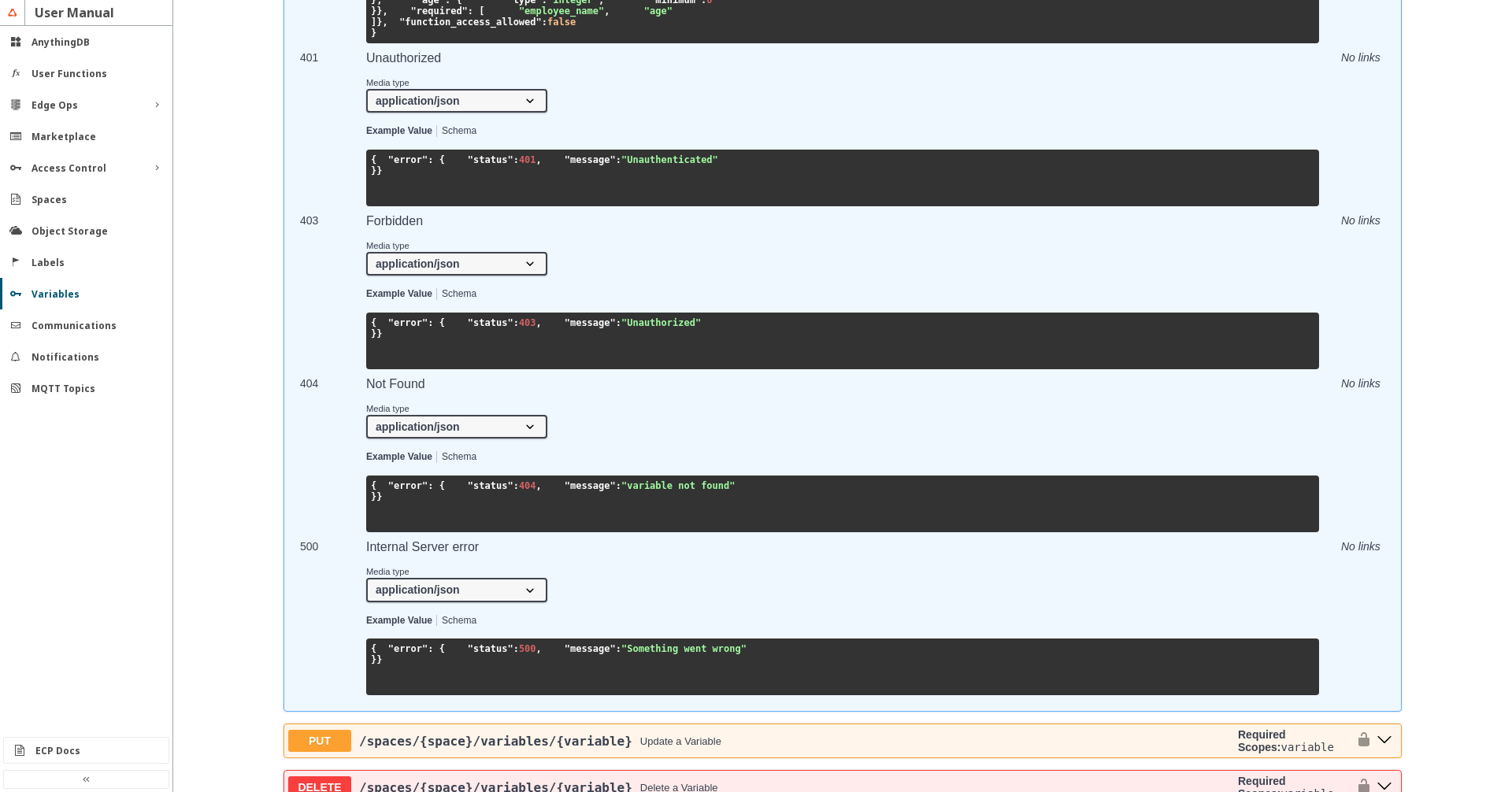
scroll to position [2512, 0]
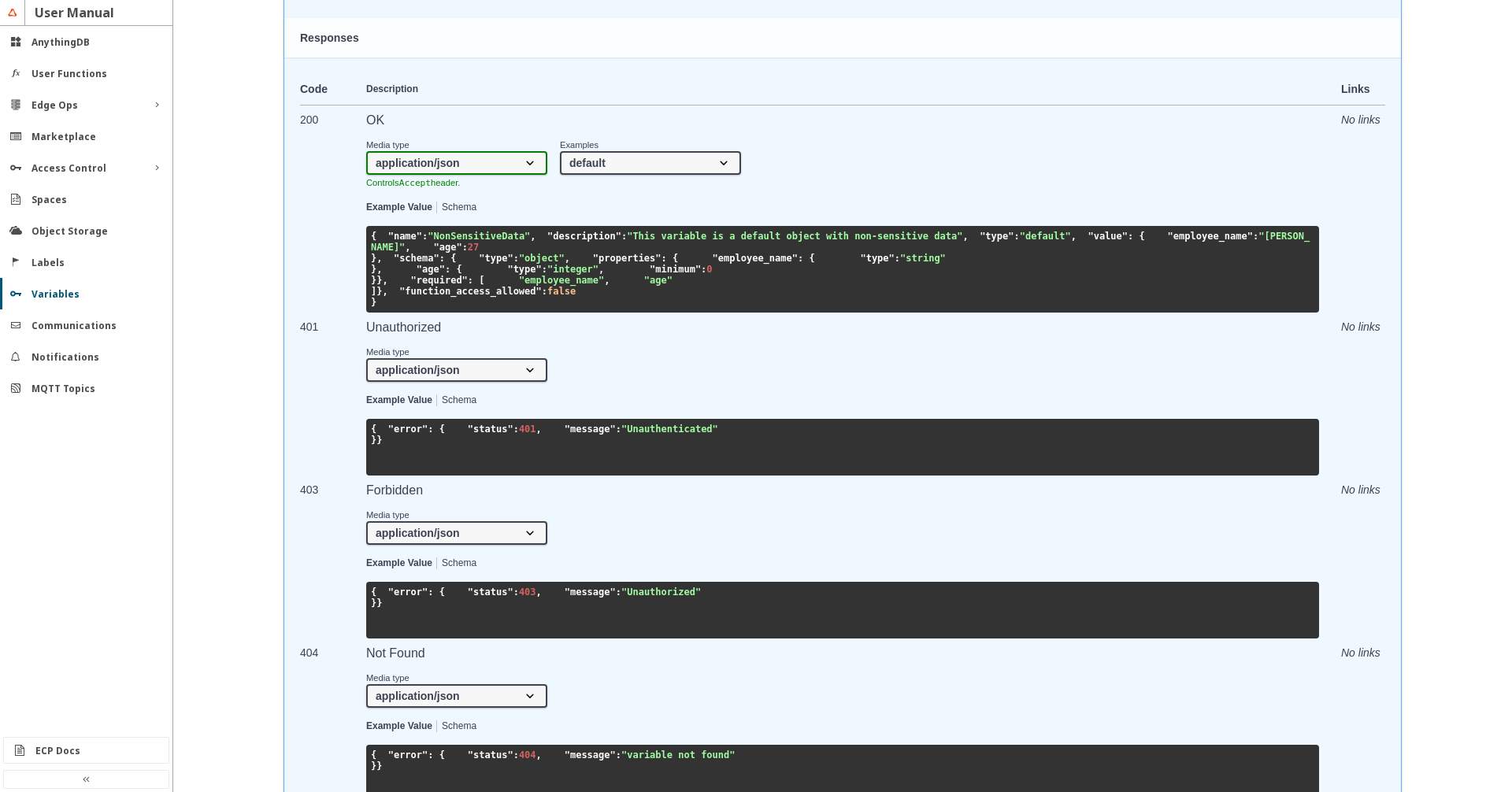
select select "true"
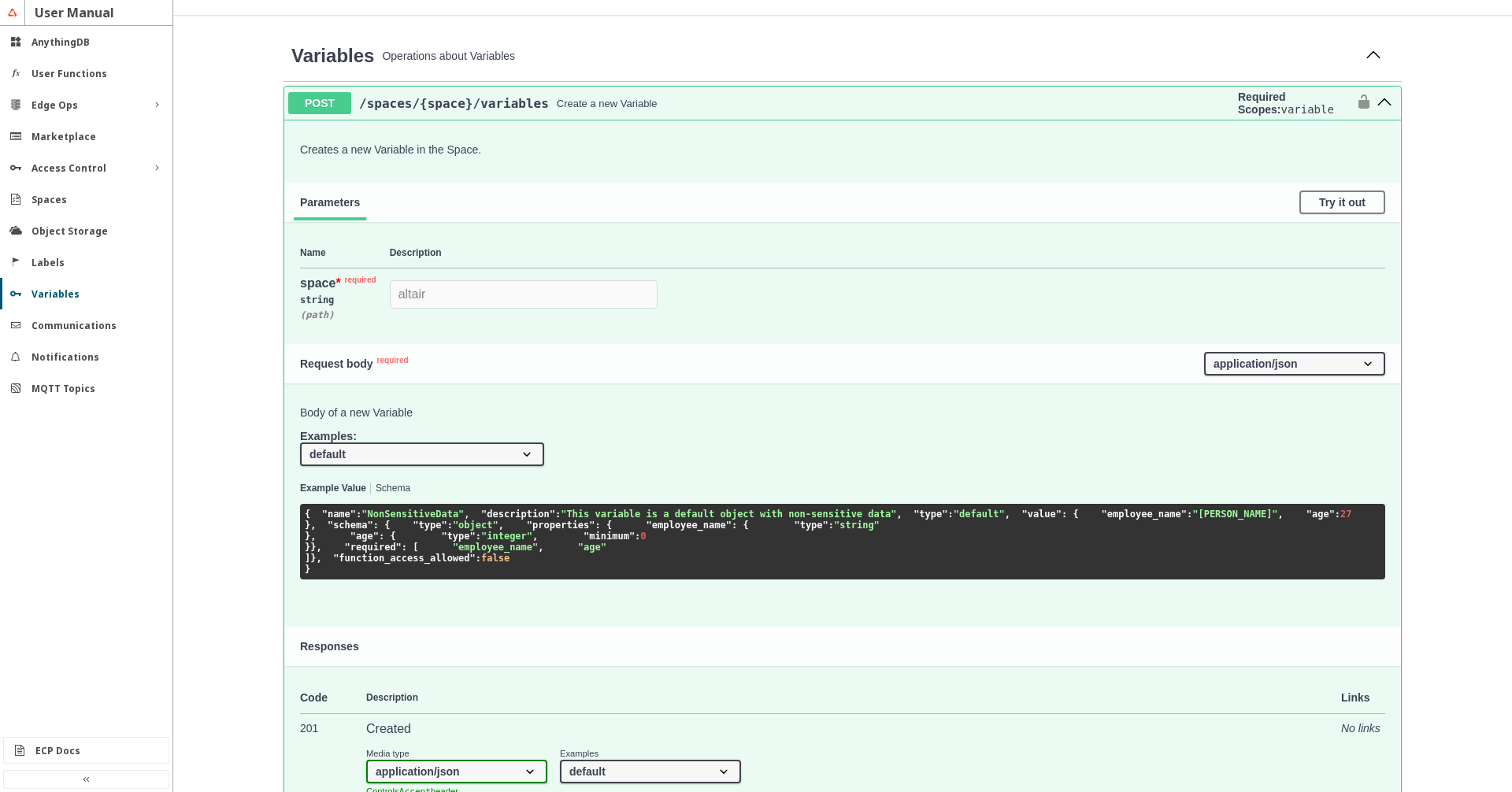
scroll to position [269, 0]
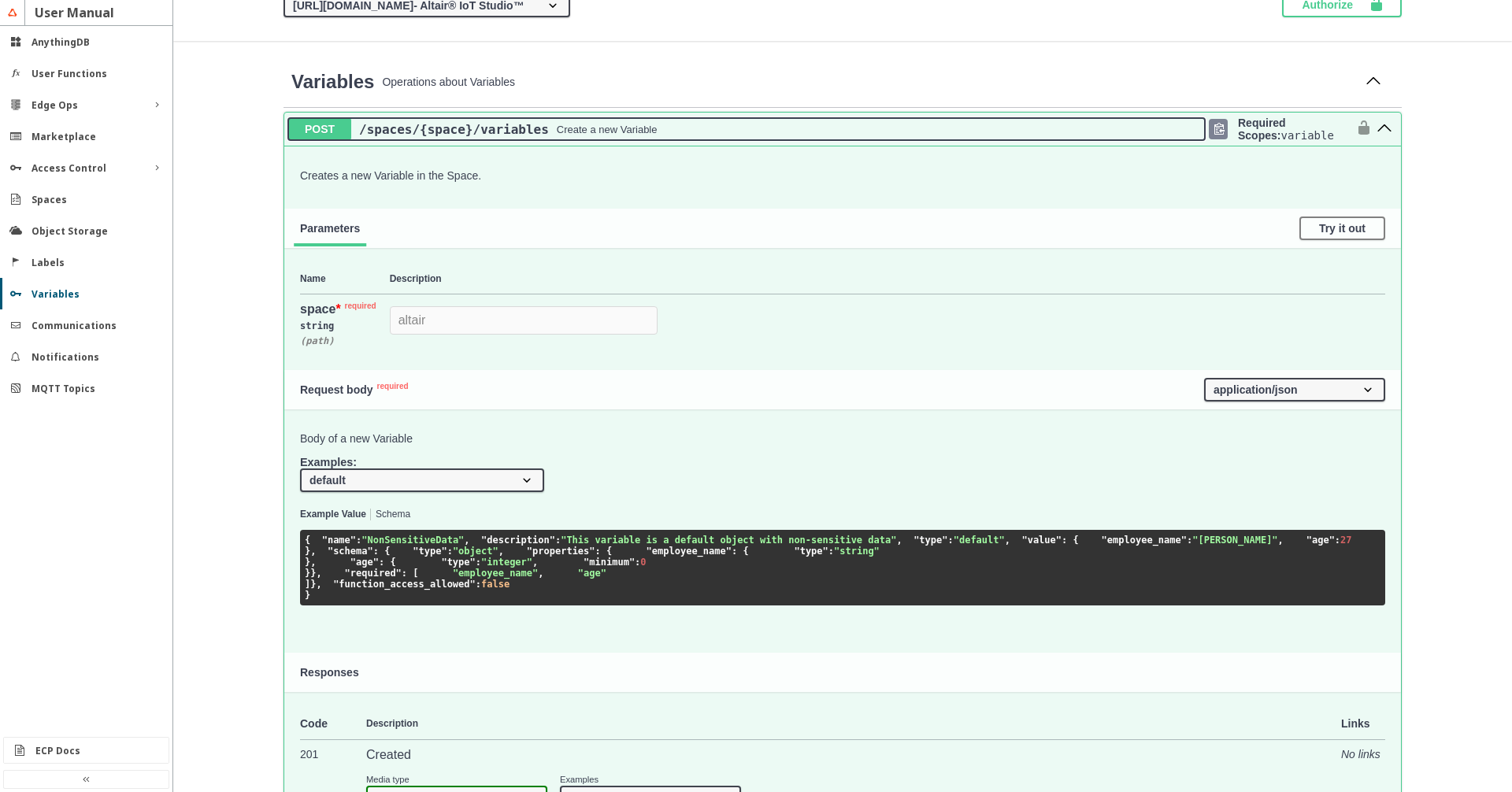
click at [716, 137] on div "/spaces /{space} /variables Create a new Variable" at bounding box center [778, 129] width 854 height 15
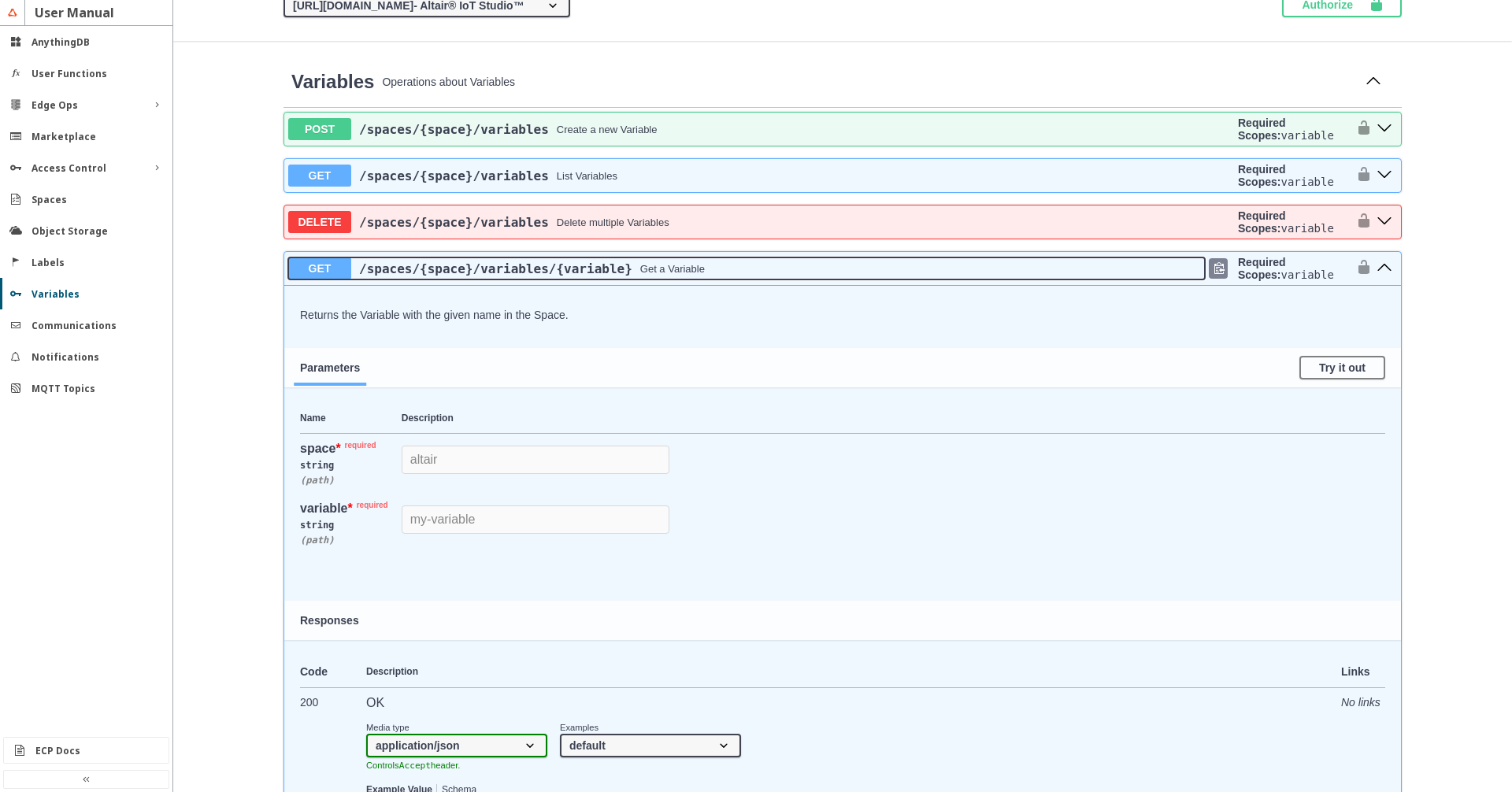
click at [764, 276] on div "/spaces /{space} /variables /{variable} Get a Variable" at bounding box center [778, 268] width 854 height 15
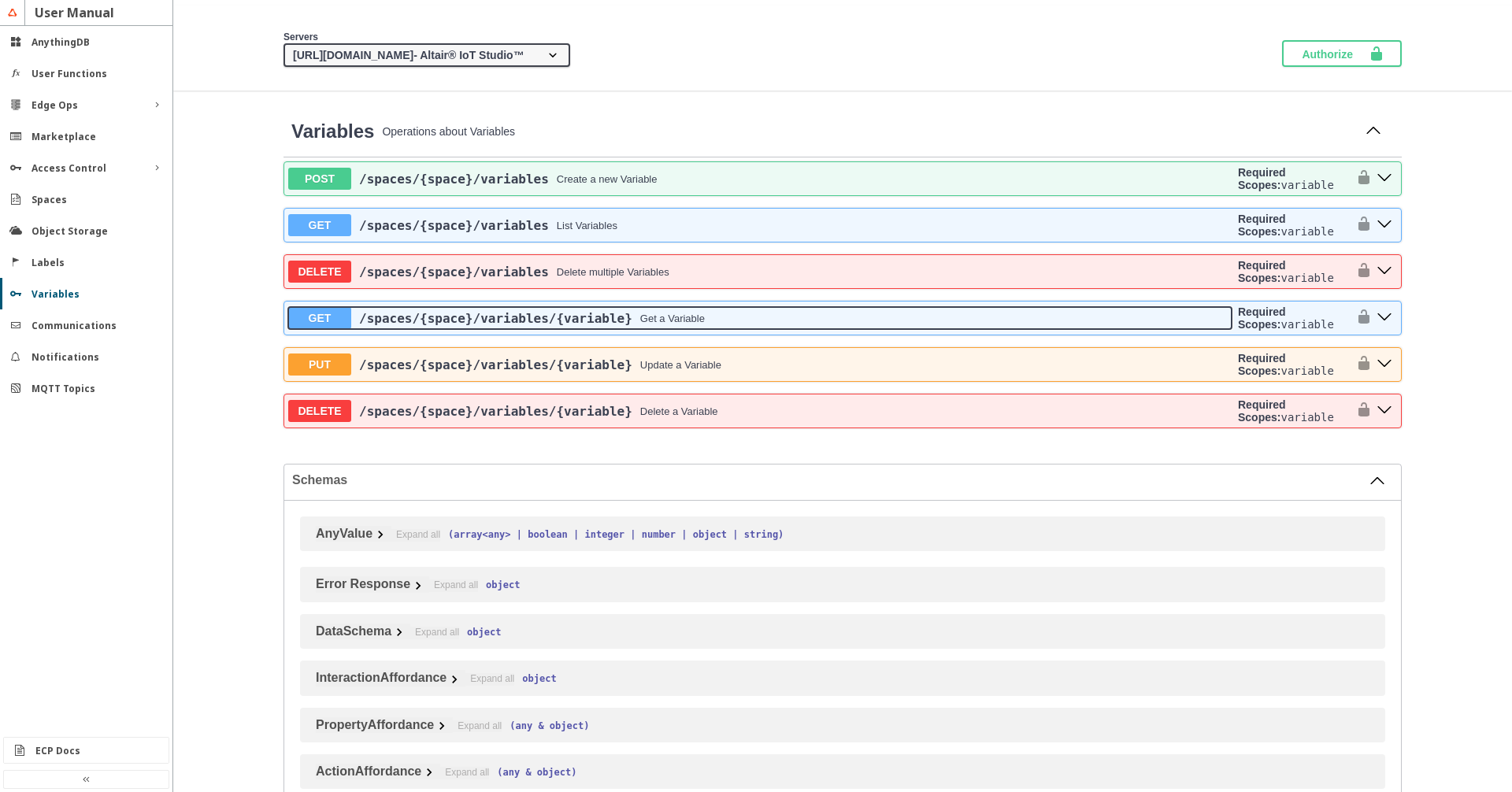
scroll to position [89, 0]
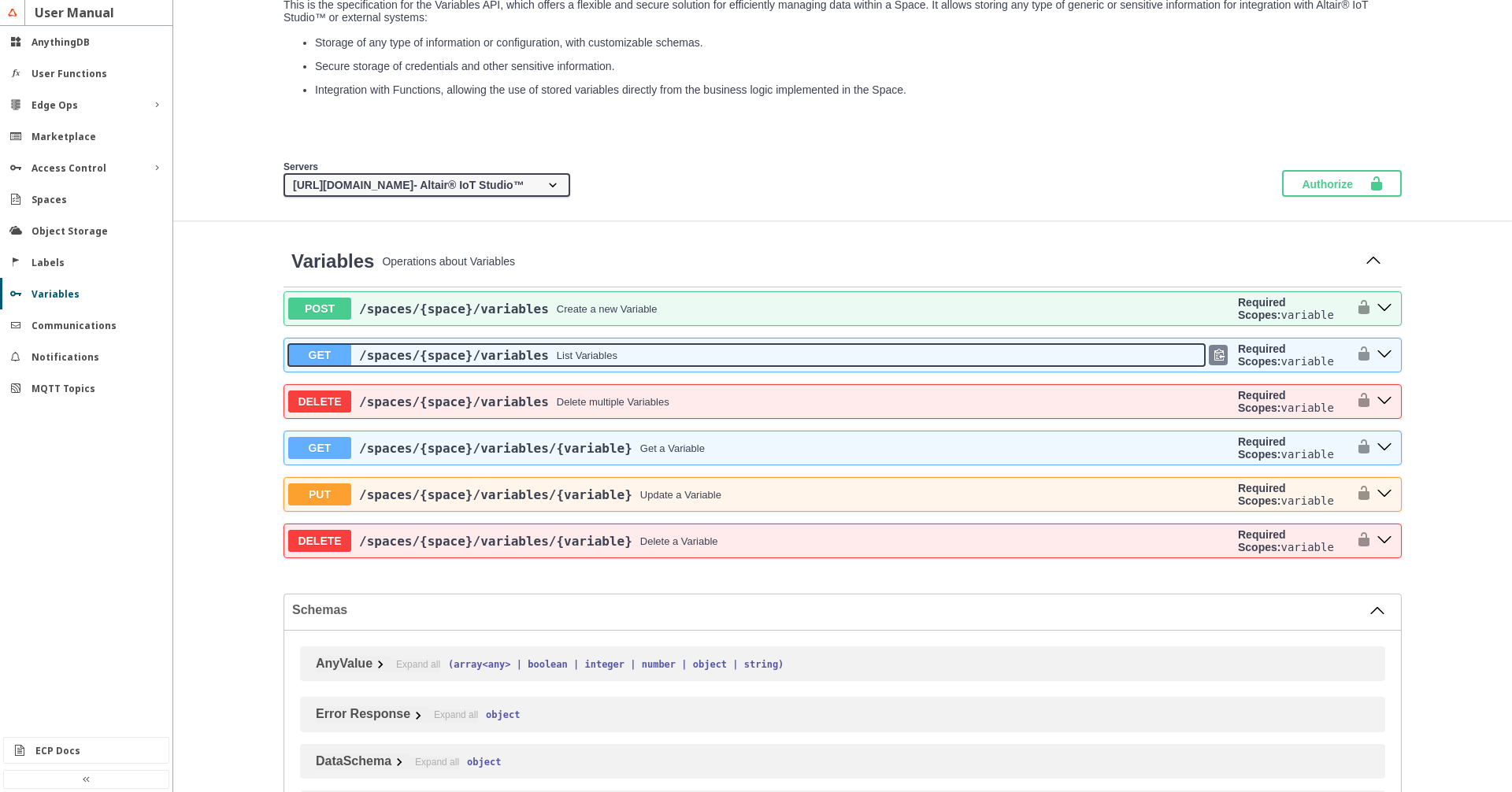
click at [749, 363] on div "/spaces /{space} /variables List Variables" at bounding box center [778, 355] width 854 height 15
select select "true"
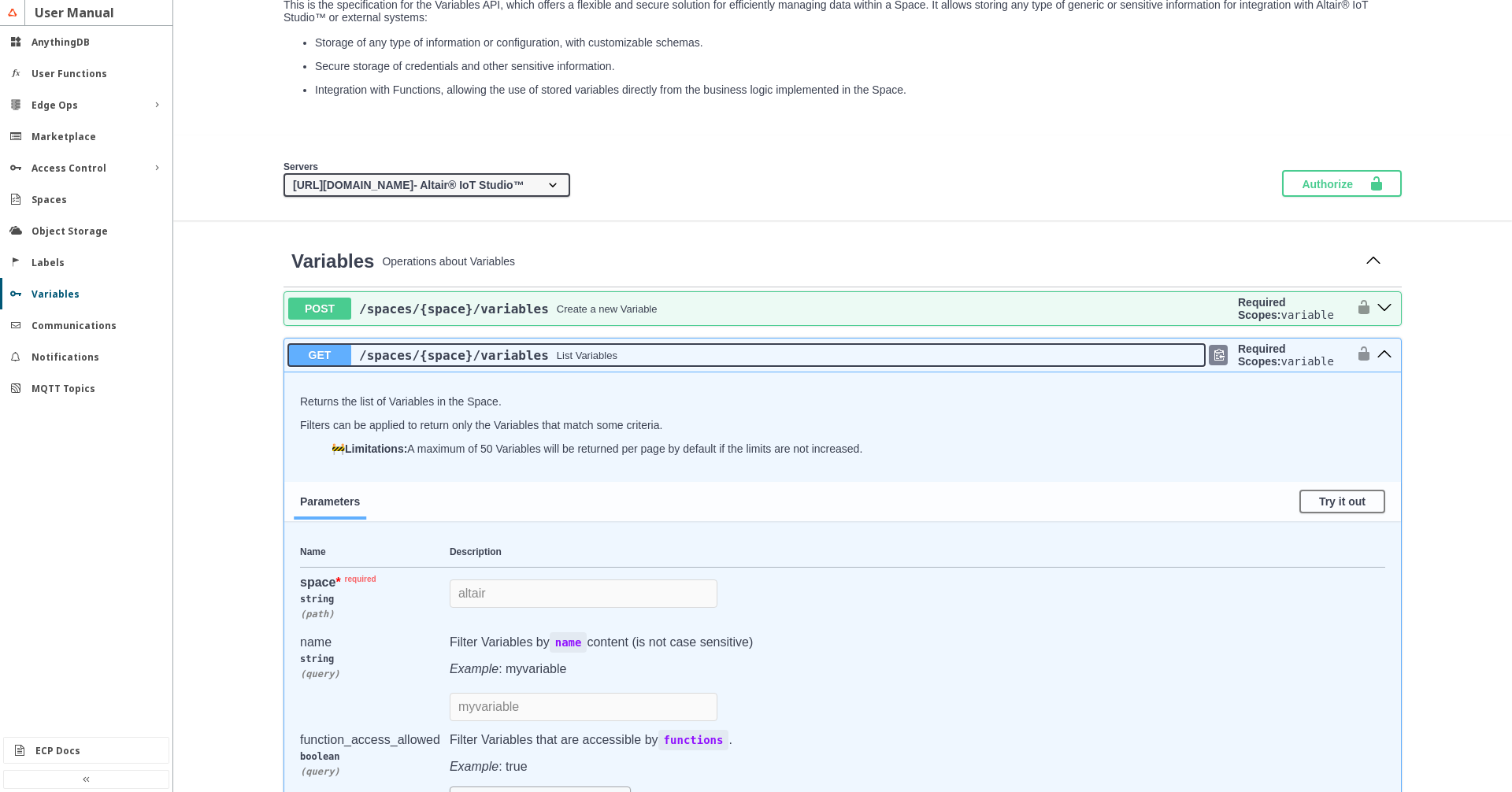
click at [747, 363] on div "/spaces /{space} /variables List Variables" at bounding box center [778, 355] width 854 height 15
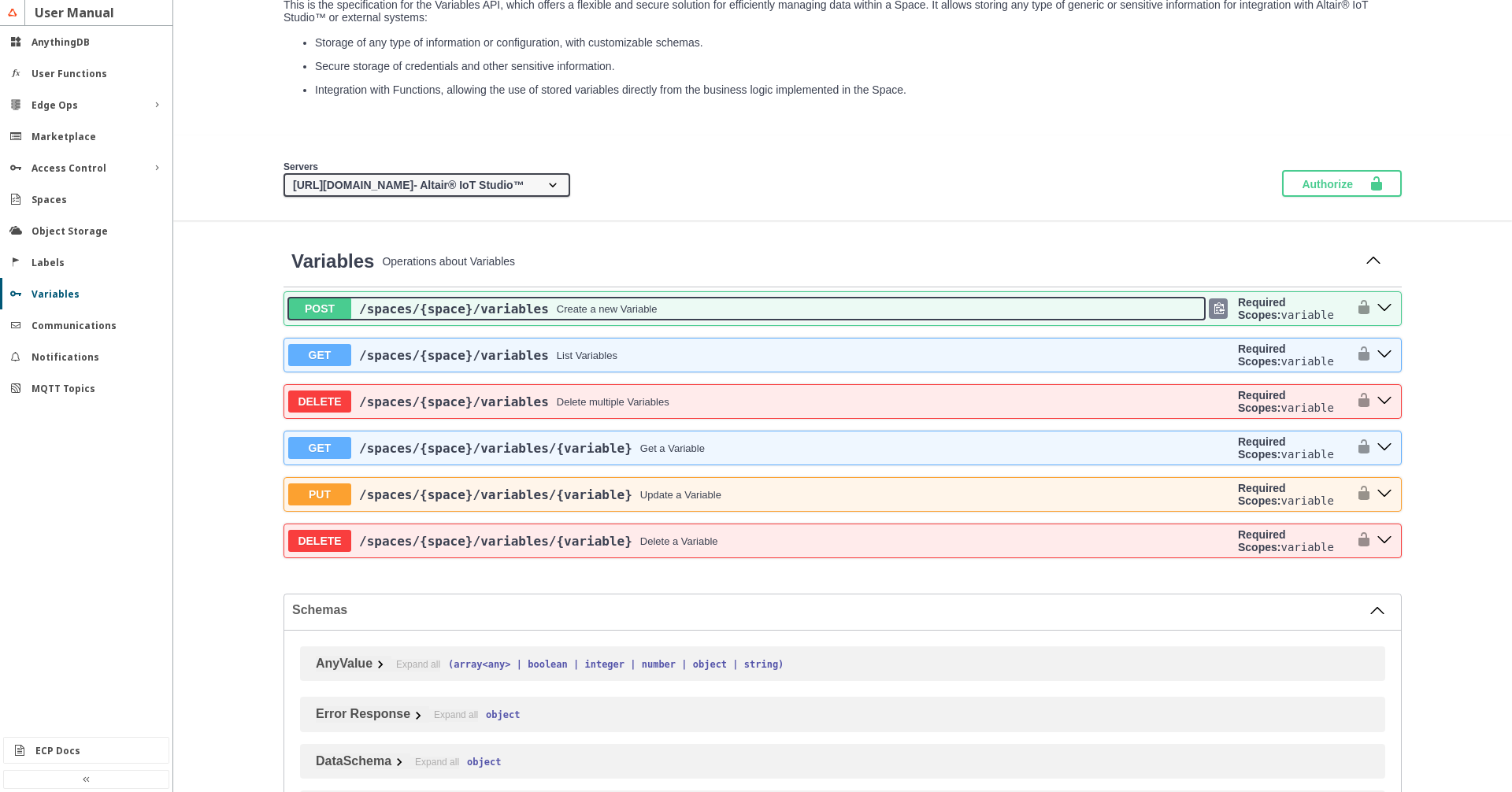
click at [742, 320] on button "POST /spaces /{space} /variables Create a new Variable" at bounding box center [746, 308] width 917 height 22
click at [726, 316] on div "/spaces /{space} /variables Create a new Variable" at bounding box center [778, 309] width 854 height 15
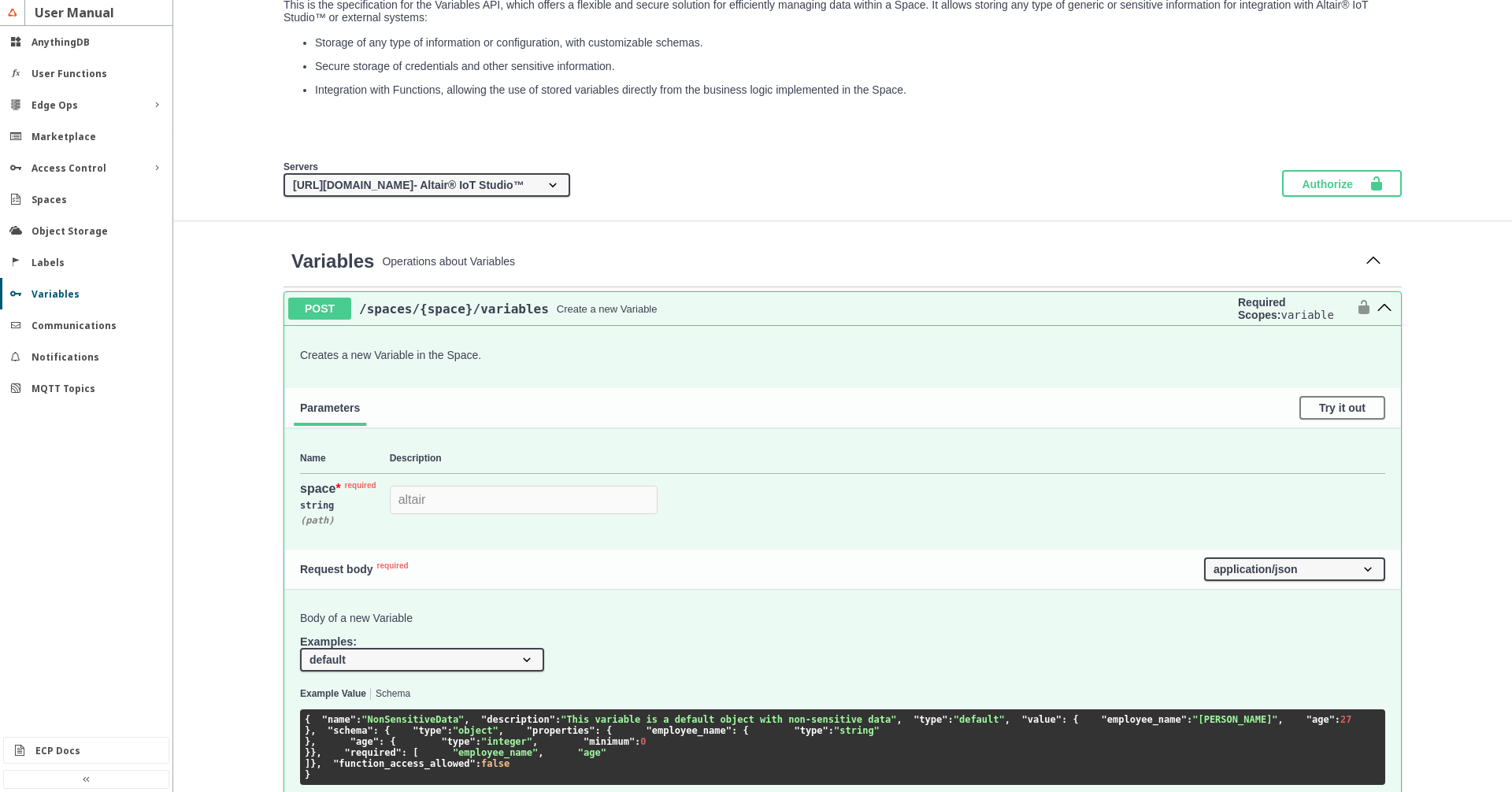
click at [1465, 211] on div "Servers [URL][DOMAIN_NAME] - Altair® IoT Studio™ {protocol}://{address} - Custo…" at bounding box center [843, 178] width 1339 height 85
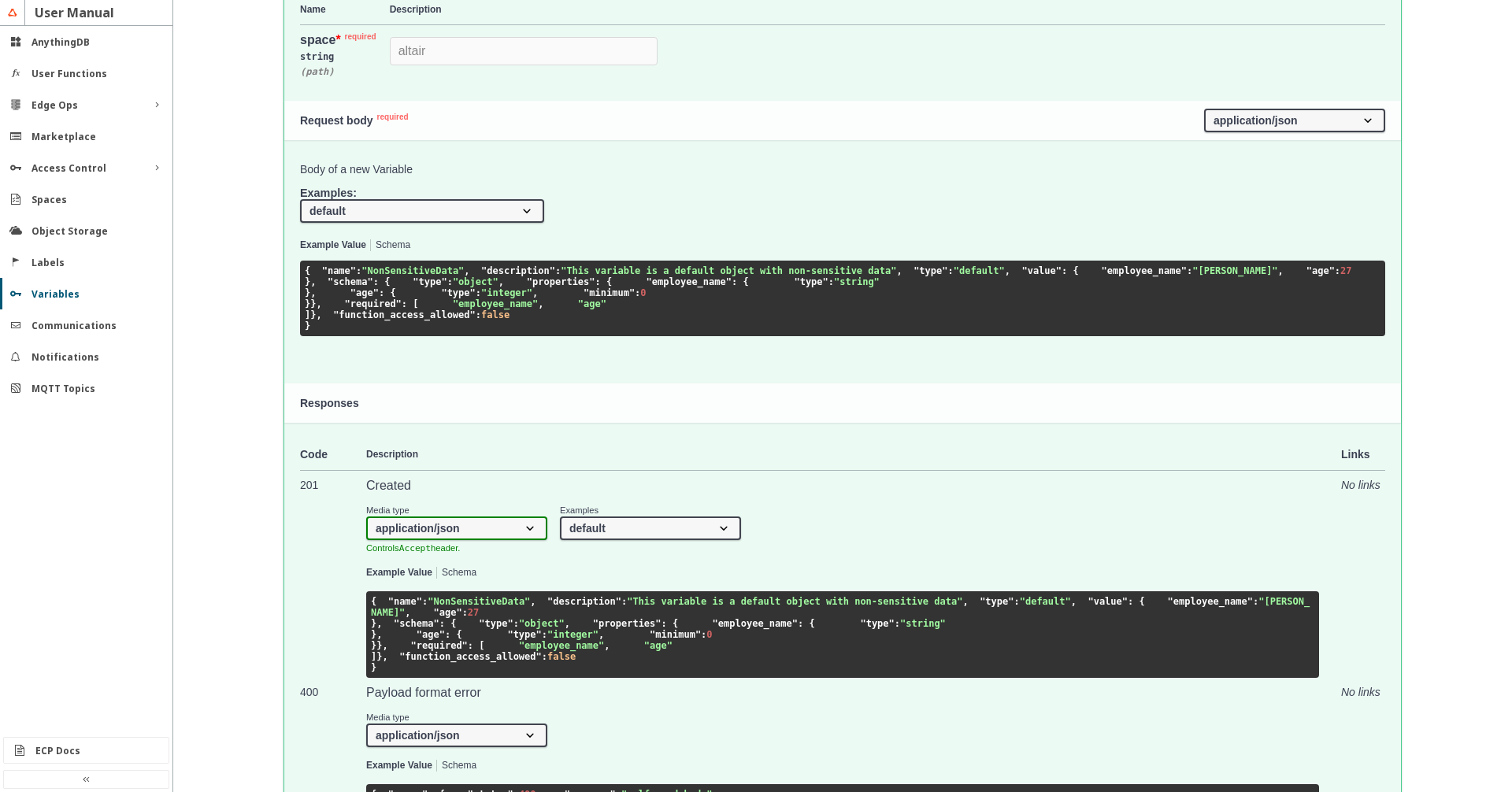
scroll to position [2, 0]
click at [300, 200] on select "default secret oAuth2 mqtt" at bounding box center [422, 211] width 244 height 23
click at [679, 218] on div "Body of a new Variable Examples: default secret oAuth2 mqtt Example Value Schem…" at bounding box center [842, 249] width 1085 height 173
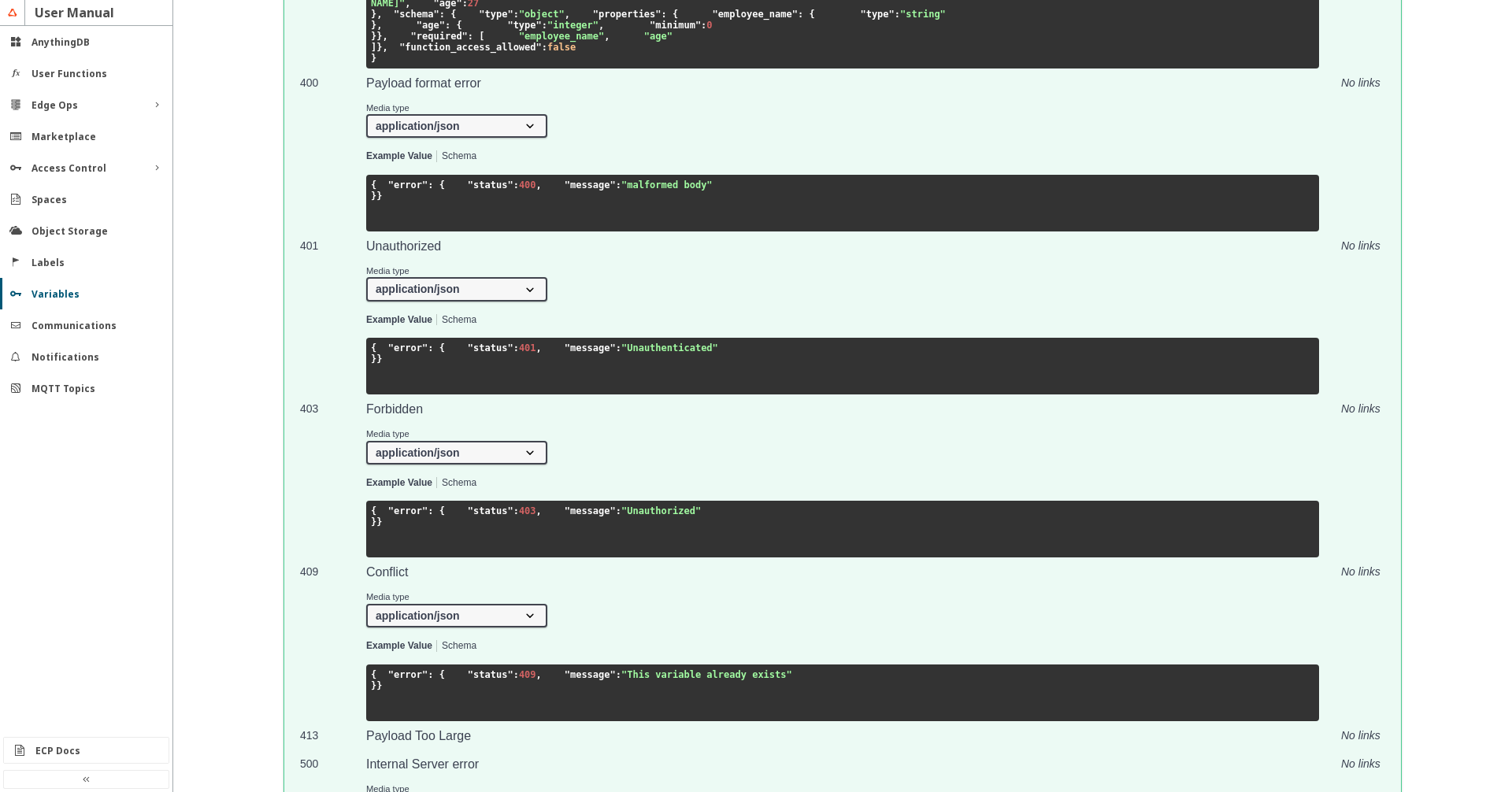
scroll to position [1256, 0]
